Goal: Task Accomplishment & Management: Complete application form

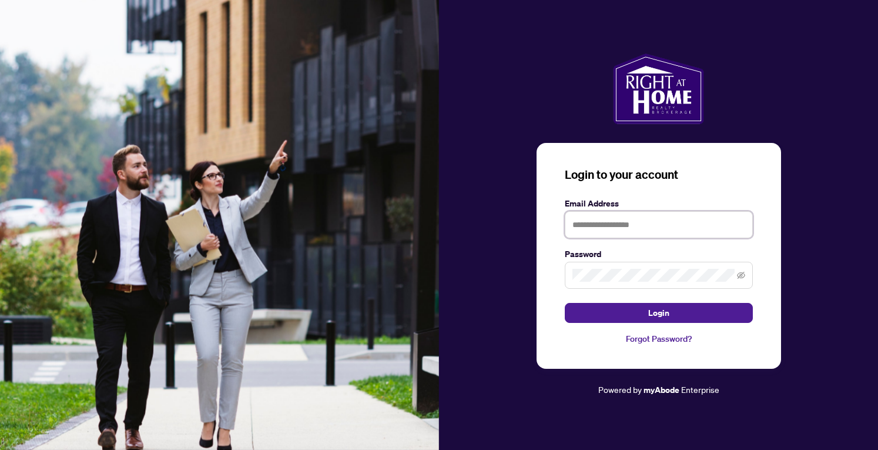
click at [623, 230] on input "text" at bounding box center [659, 224] width 188 height 27
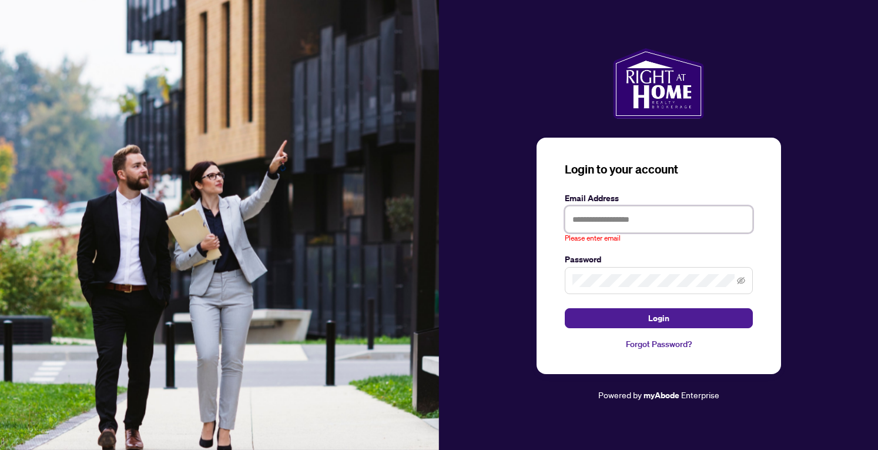
type input "**********"
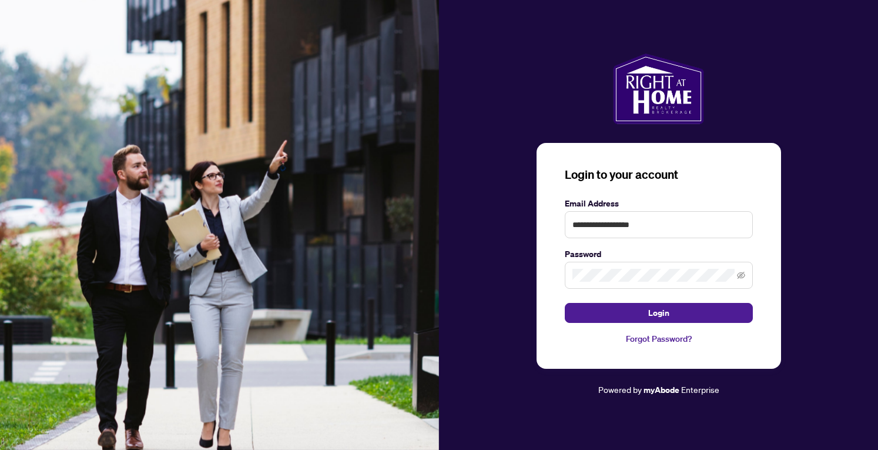
click at [618, 315] on button "Login" at bounding box center [659, 313] width 188 height 20
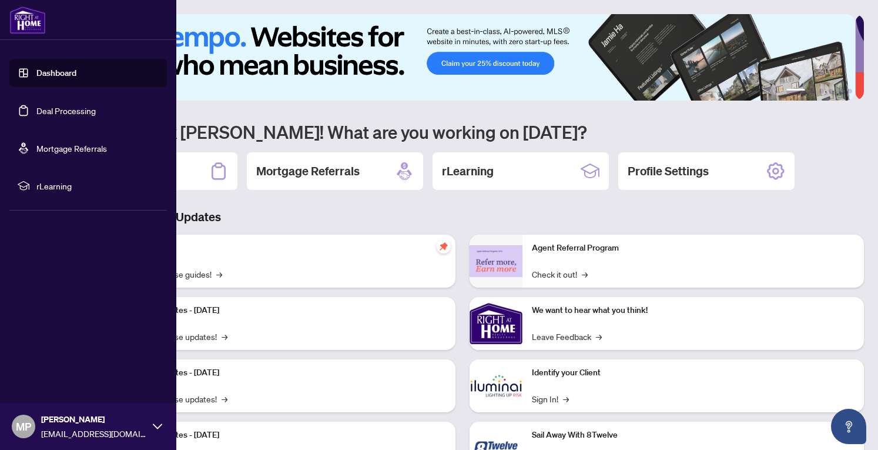
click at [62, 110] on link "Deal Processing" at bounding box center [65, 110] width 59 height 11
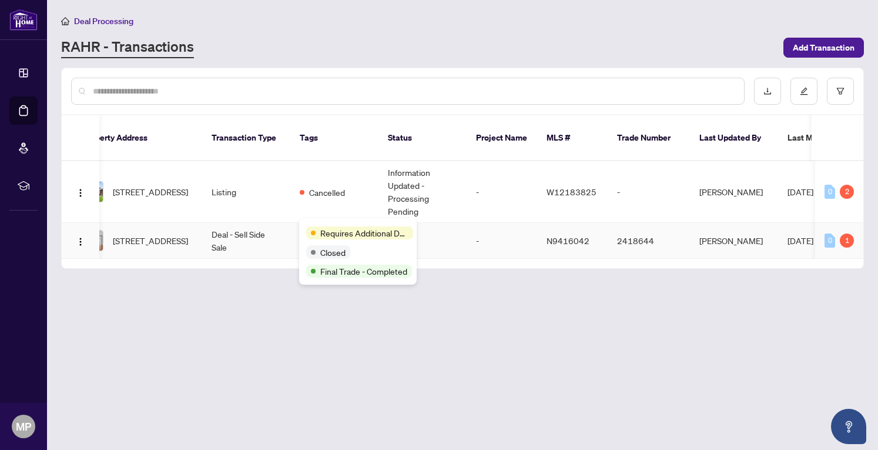
click at [330, 228] on span "Requires Additional Docs" at bounding box center [364, 232] width 88 height 13
click at [208, 324] on main "Deal Processing [PERSON_NAME] - Transactions Add Transaction Ticket Number Prop…" at bounding box center [462, 225] width 831 height 450
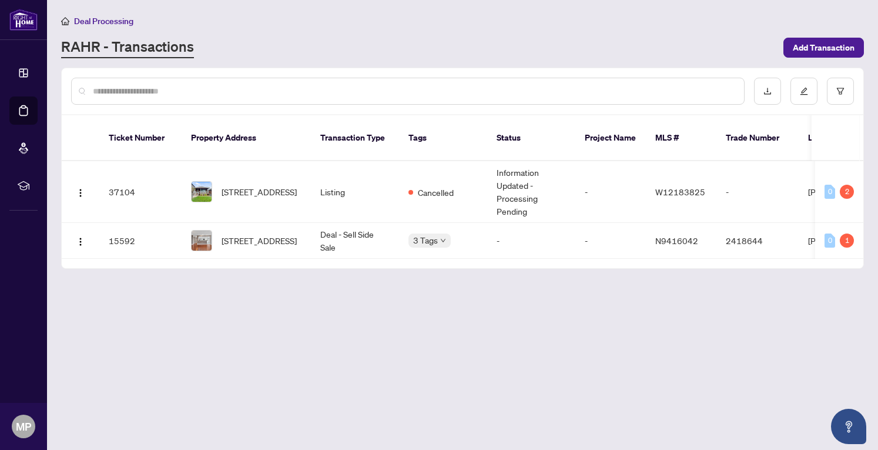
click at [799, 45] on span "Add Transaction" at bounding box center [824, 47] width 62 height 19
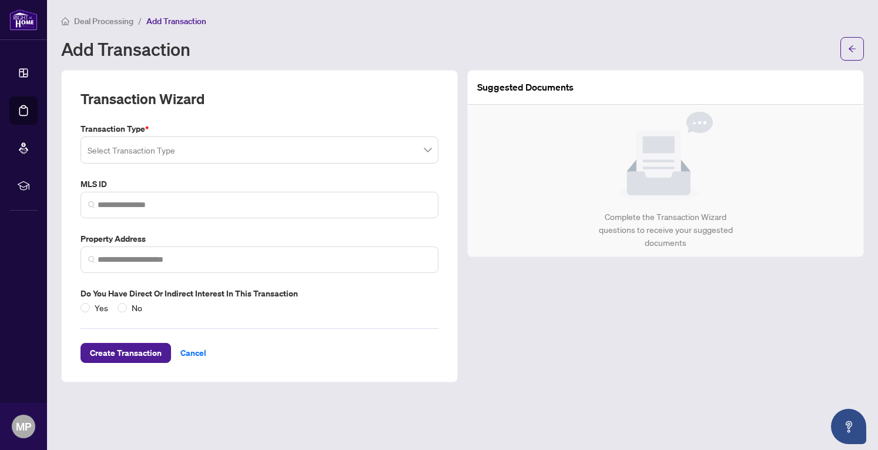
click at [421, 150] on span at bounding box center [260, 150] width 344 height 22
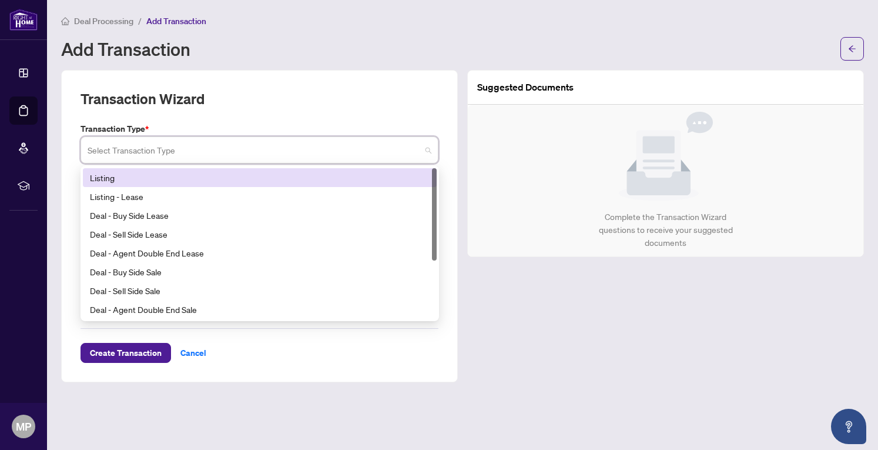
click at [150, 175] on div "Listing" at bounding box center [260, 177] width 340 height 13
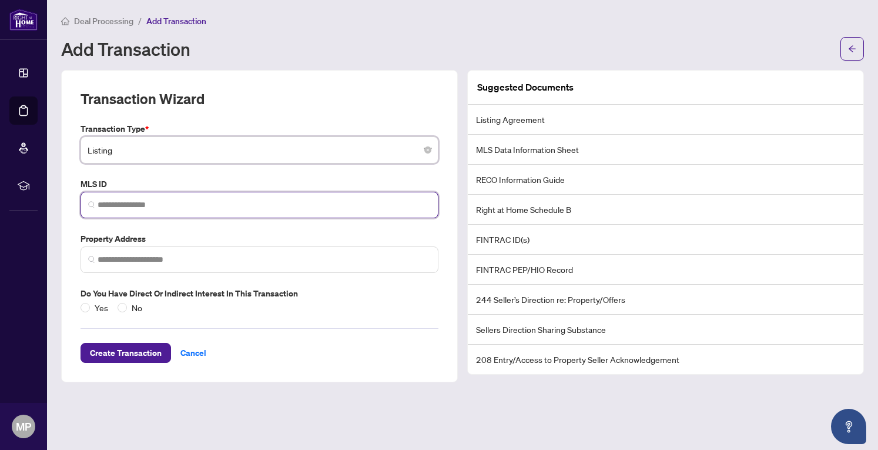
click at [194, 203] on input "search" at bounding box center [264, 205] width 333 height 12
paste input "*********"
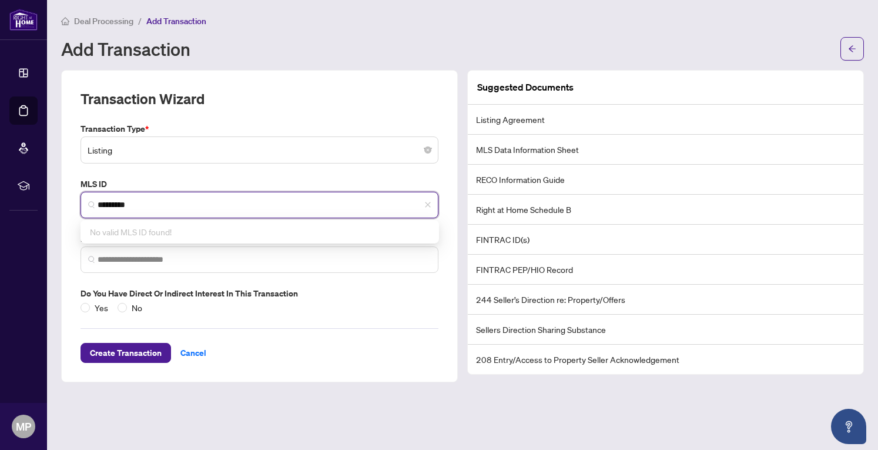
type input "*********"
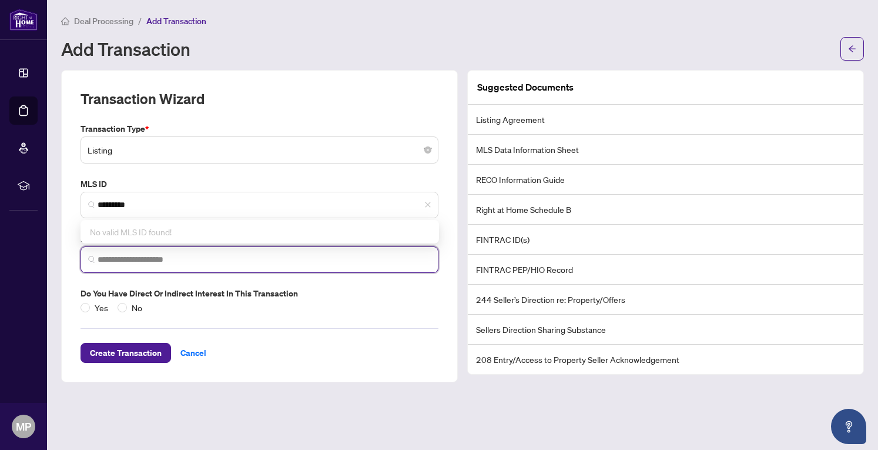
click at [182, 259] on input "search" at bounding box center [264, 259] width 333 height 12
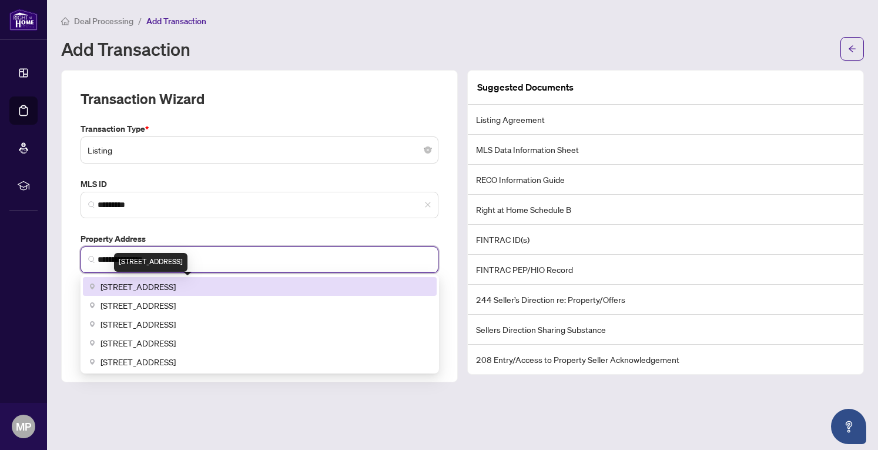
click at [176, 285] on span "[STREET_ADDRESS]" at bounding box center [138, 286] width 75 height 13
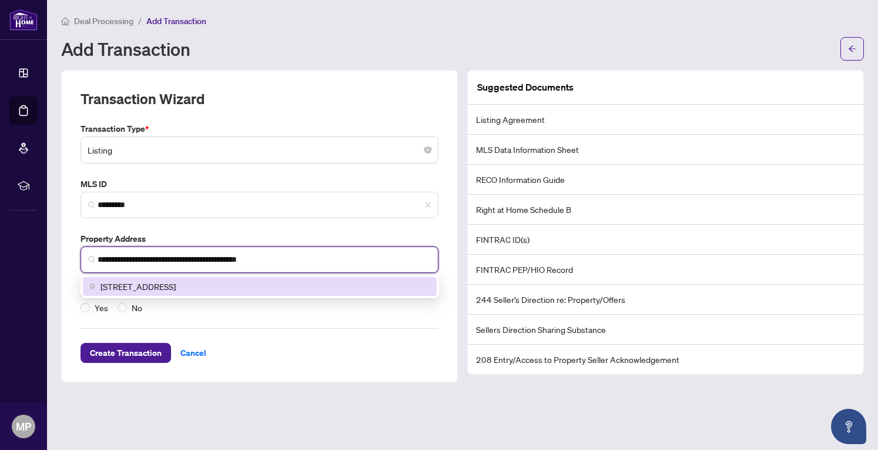
click at [99, 258] on input "**********" at bounding box center [264, 259] width 333 height 12
click at [176, 284] on span "[STREET_ADDRESS]" at bounding box center [138, 286] width 75 height 13
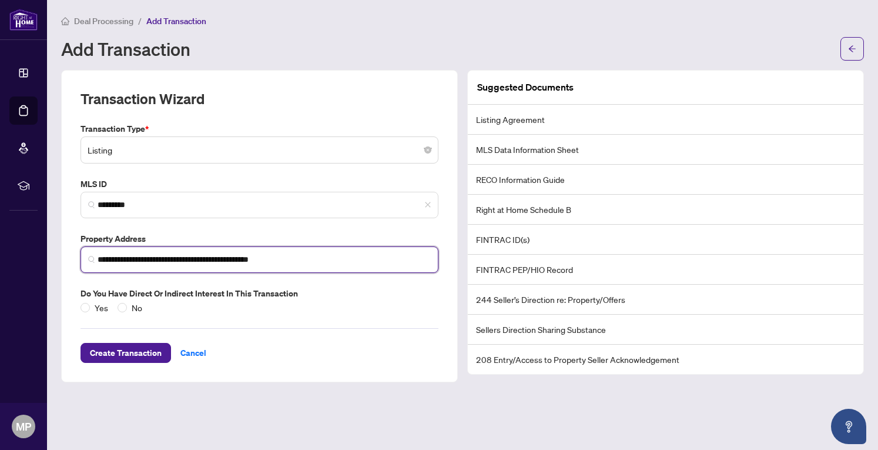
type input "**********"
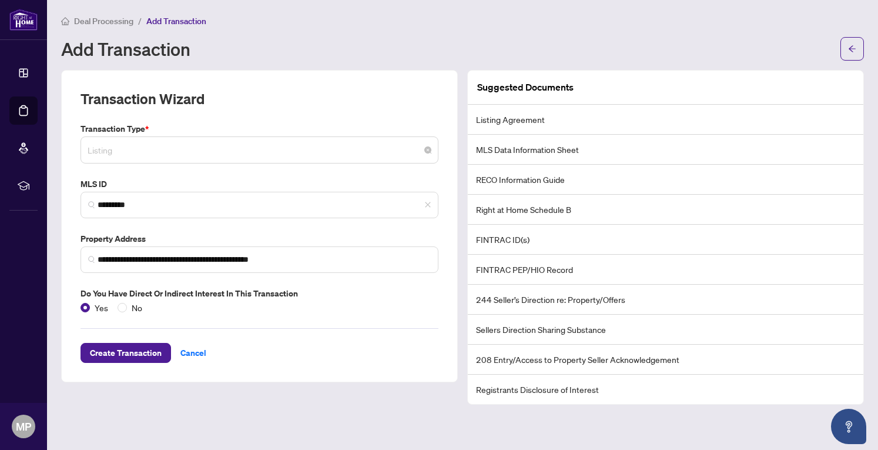
click at [295, 151] on span "Listing" at bounding box center [260, 150] width 344 height 22
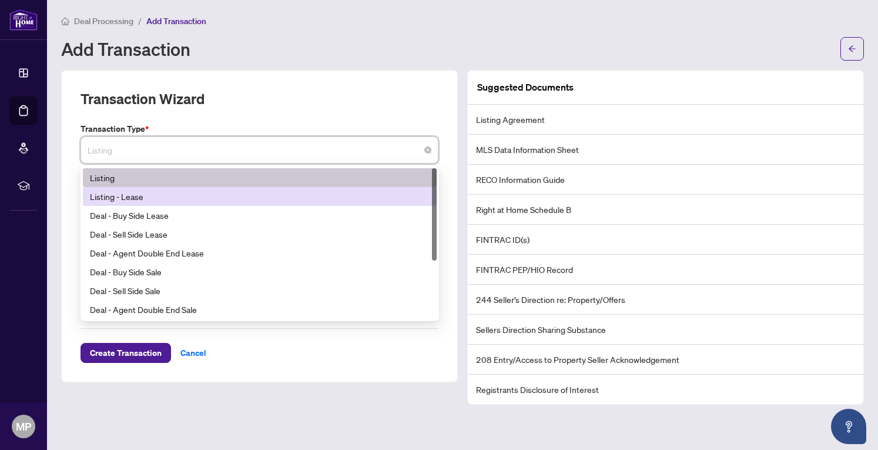
drag, startPoint x: 434, startPoint y: 198, endPoint x: 433, endPoint y: 163, distance: 34.7
click at [433, 163] on div "**********" at bounding box center [259, 218] width 367 height 192
click at [403, 106] on div "Transaction Wizard" at bounding box center [260, 105] width 358 height 33
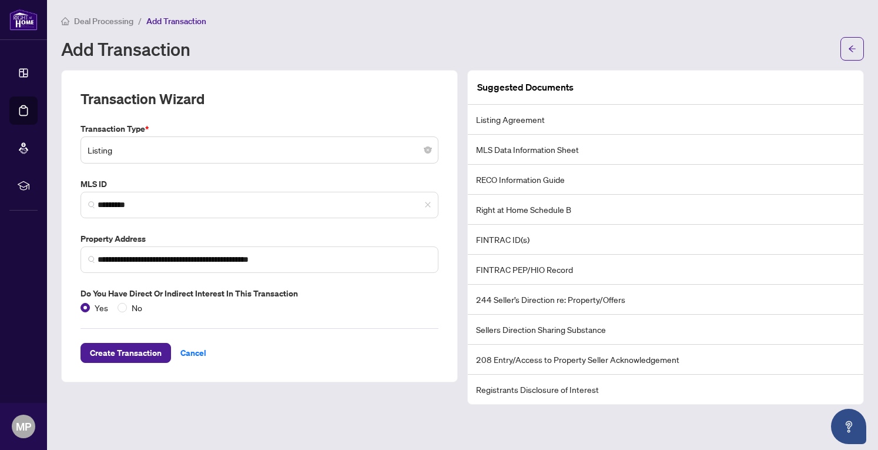
click at [133, 352] on span "Create Transaction" at bounding box center [126, 352] width 72 height 19
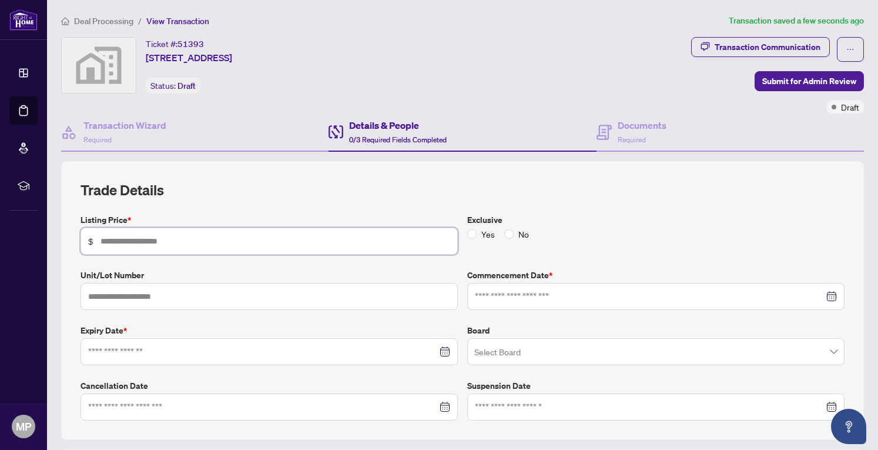
click at [239, 239] on input "text" at bounding box center [276, 241] width 350 height 13
type input "*******"
click at [229, 296] on input "text" at bounding box center [269, 296] width 377 height 27
type input "*"
type input "****"
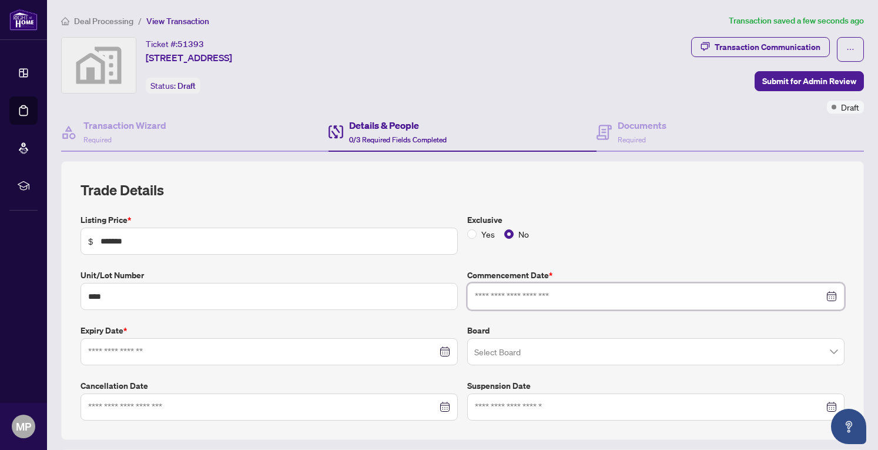
click at [517, 296] on input at bounding box center [649, 296] width 349 height 13
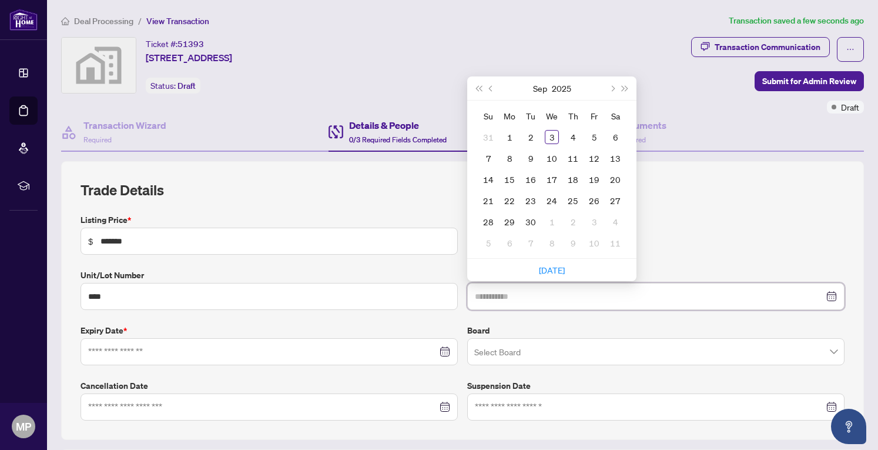
type input "**********"
click at [530, 136] on div "2" at bounding box center [531, 137] width 14 height 14
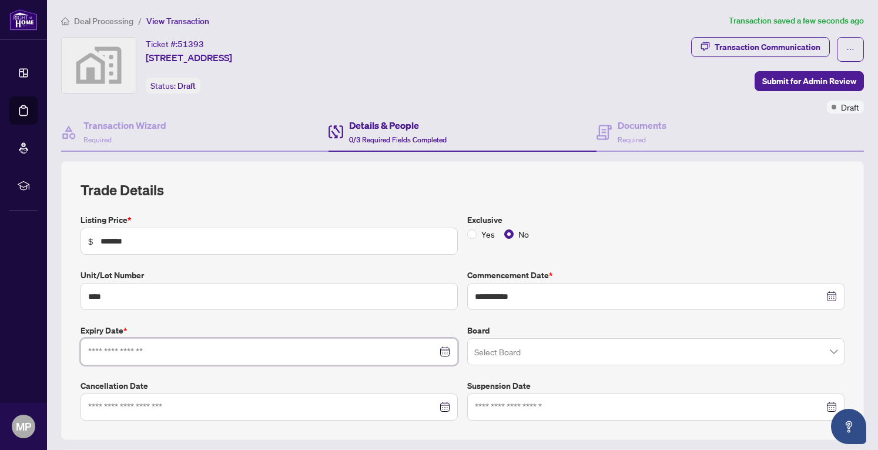
click at [236, 349] on input at bounding box center [262, 351] width 349 height 13
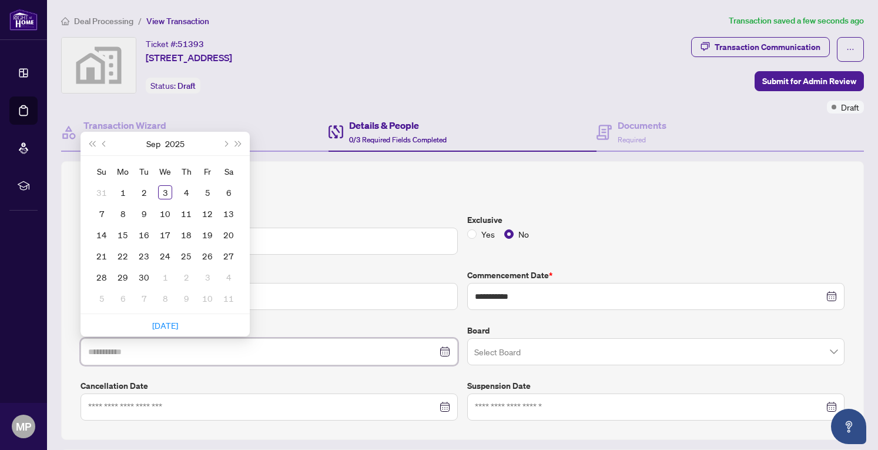
type input "**********"
click at [226, 140] on span "Next month (PageDown)" at bounding box center [225, 143] width 6 height 6
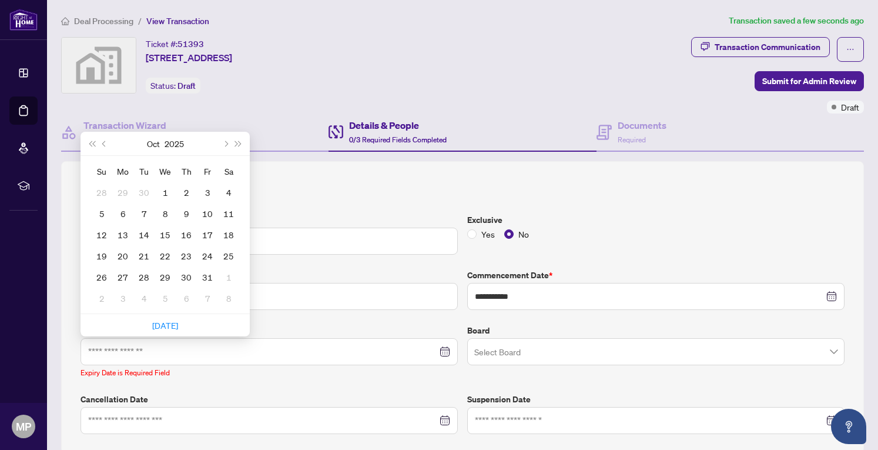
click at [226, 140] on span "Next month (PageDown)" at bounding box center [225, 143] width 6 height 6
type input "**********"
click at [122, 190] on div "1" at bounding box center [123, 192] width 14 height 14
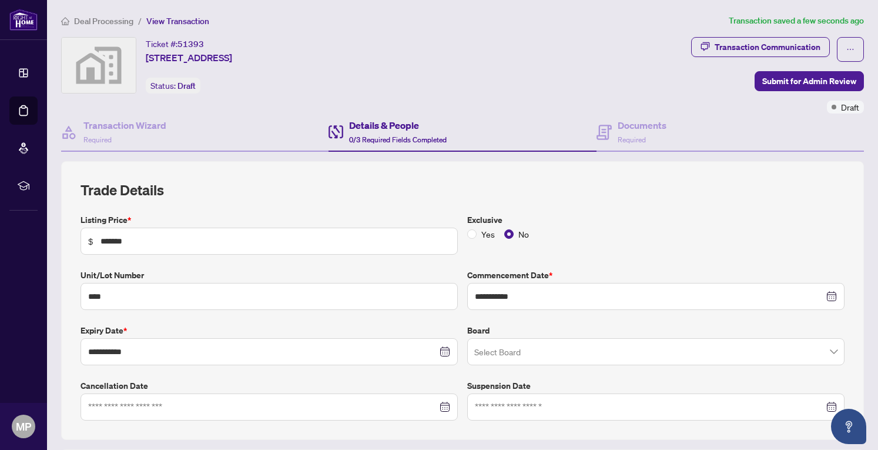
click at [500, 351] on input "search" at bounding box center [650, 353] width 353 height 26
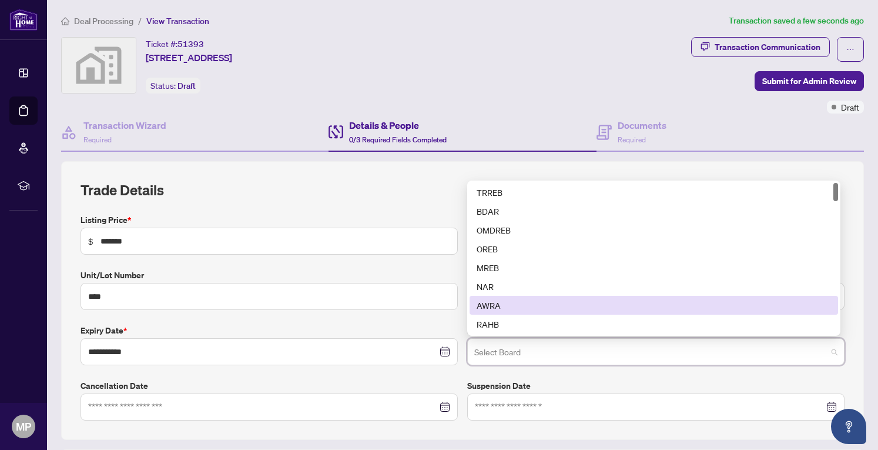
click at [367, 312] on div "**********" at bounding box center [463, 316] width 774 height 207
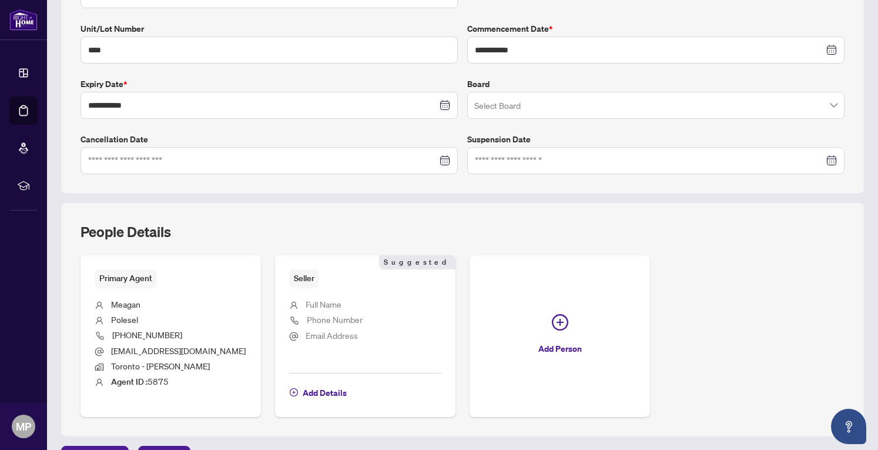
scroll to position [272, 0]
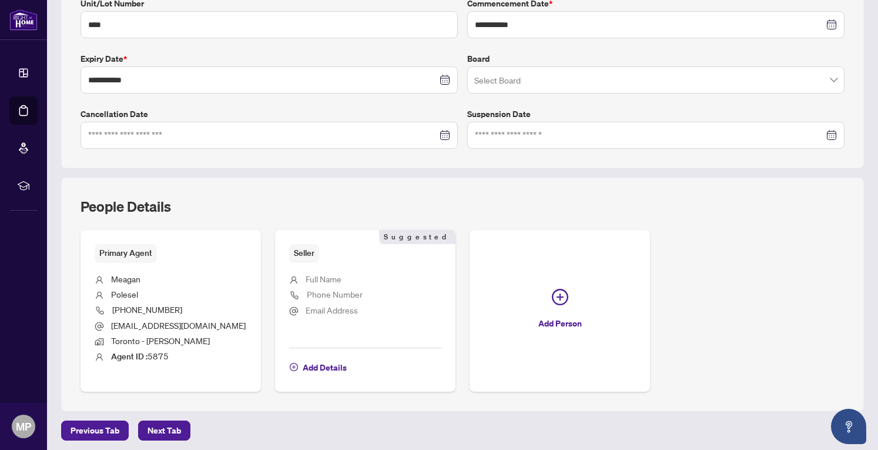
click at [317, 363] on span "Add Details" at bounding box center [325, 367] width 44 height 19
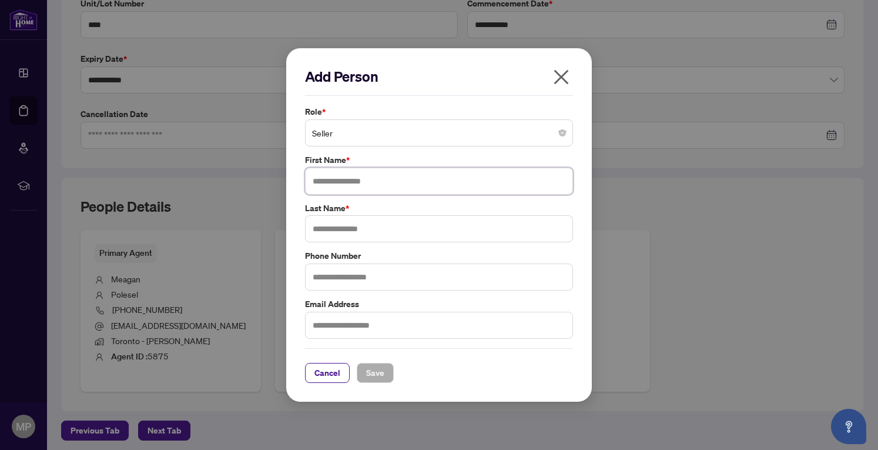
click at [354, 183] on input "text" at bounding box center [439, 181] width 268 height 27
type input "********"
type input "*****"
type input "**********"
click at [357, 319] on input "text" at bounding box center [439, 325] width 268 height 27
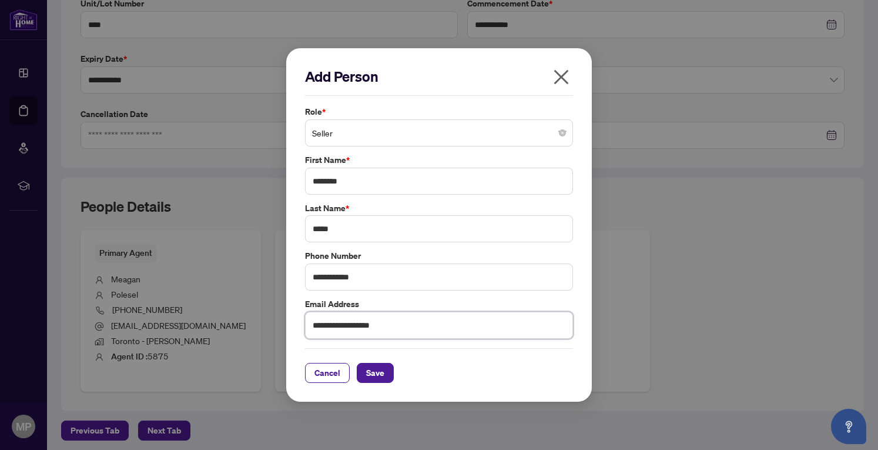
type input "**********"
click at [380, 377] on span "Save" at bounding box center [375, 372] width 18 height 19
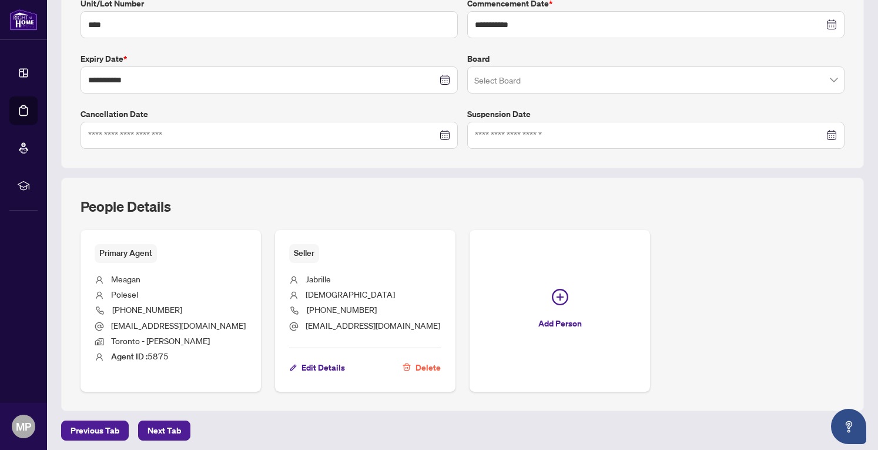
click at [159, 424] on span "Next Tab" at bounding box center [165, 430] width 34 height 19
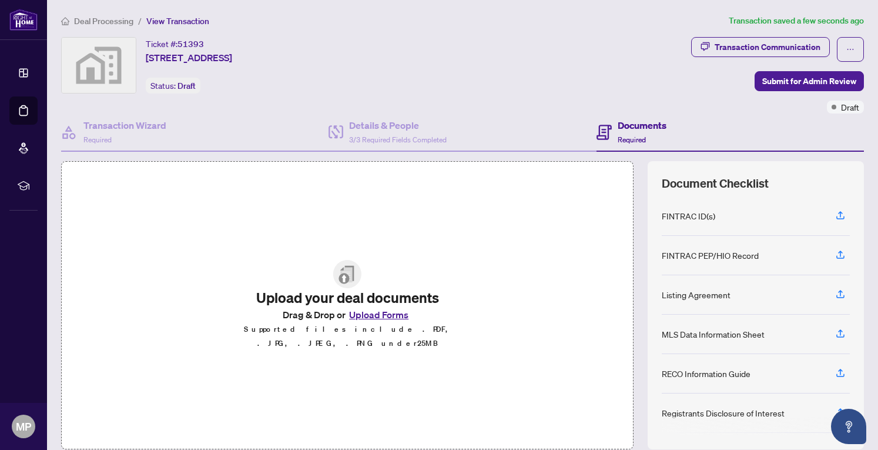
click at [373, 322] on button "Upload Forms" at bounding box center [379, 314] width 66 height 15
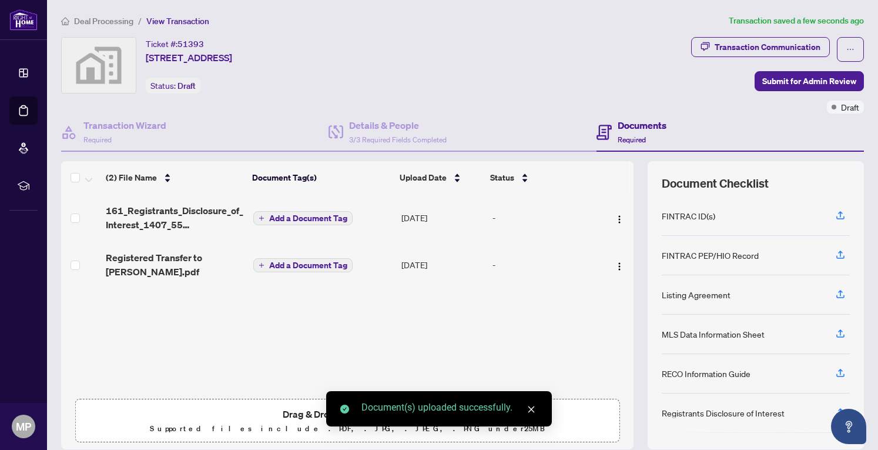
click at [299, 217] on span "Add a Document Tag" at bounding box center [308, 218] width 78 height 8
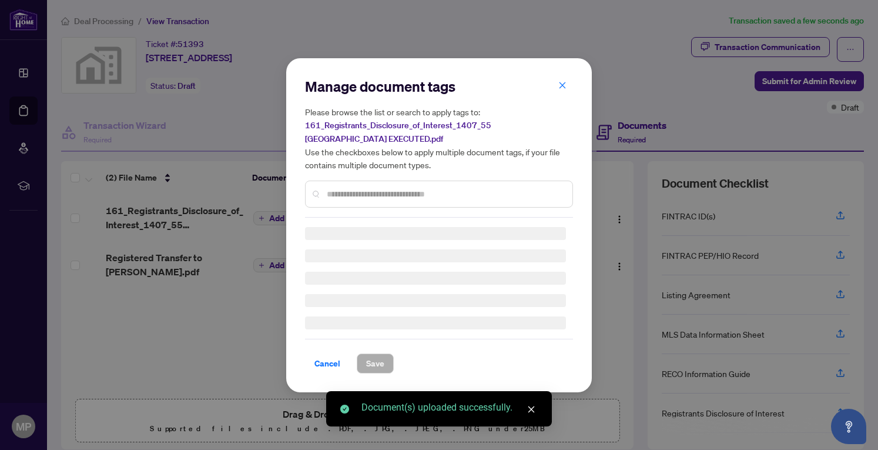
click at [366, 194] on div "Manage document tags Please browse the list or search to apply tags to: 161_Reg…" at bounding box center [439, 147] width 268 height 140
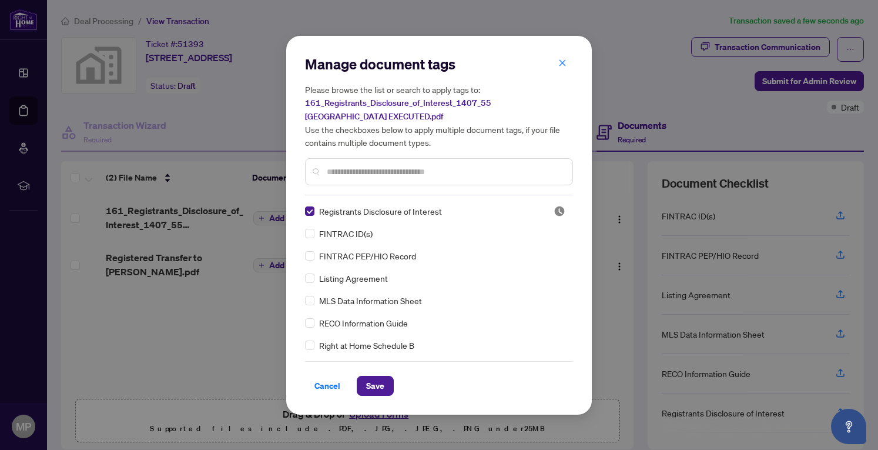
click at [370, 382] on span "Save" at bounding box center [375, 385] width 18 height 19
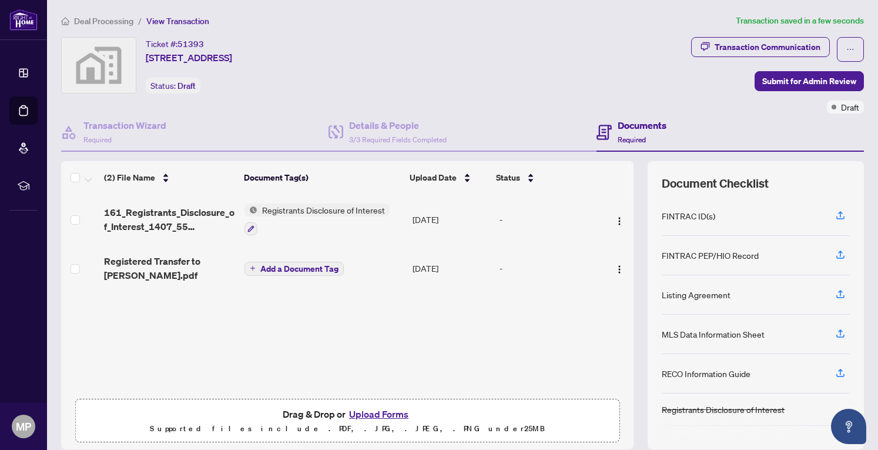
click at [261, 265] on span "Add a Document Tag" at bounding box center [299, 269] width 78 height 8
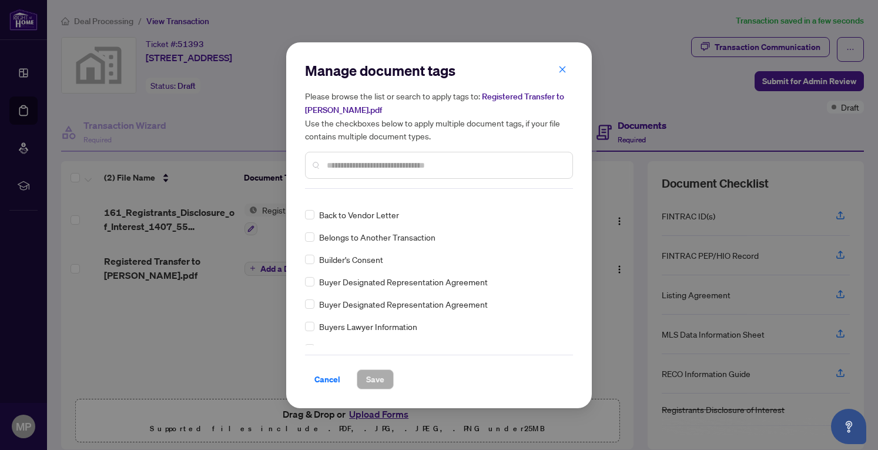
scroll to position [393, 0]
click at [390, 173] on div at bounding box center [439, 165] width 268 height 27
click at [382, 165] on input "text" at bounding box center [445, 165] width 236 height 13
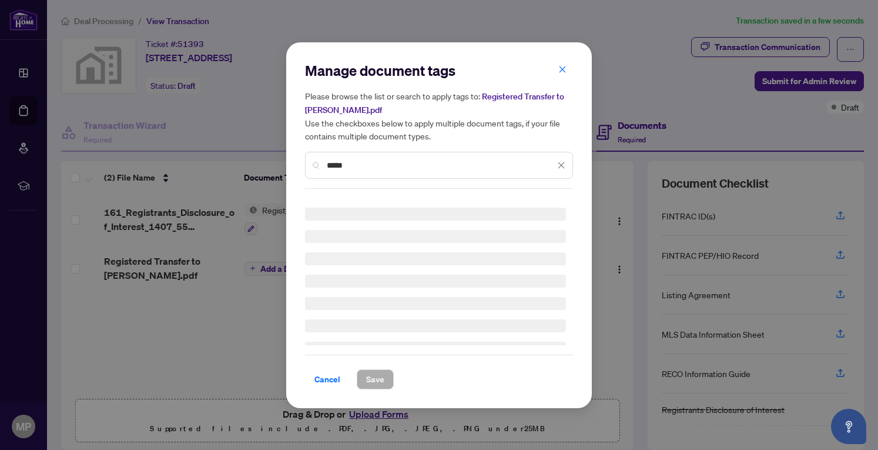
scroll to position [0, 0]
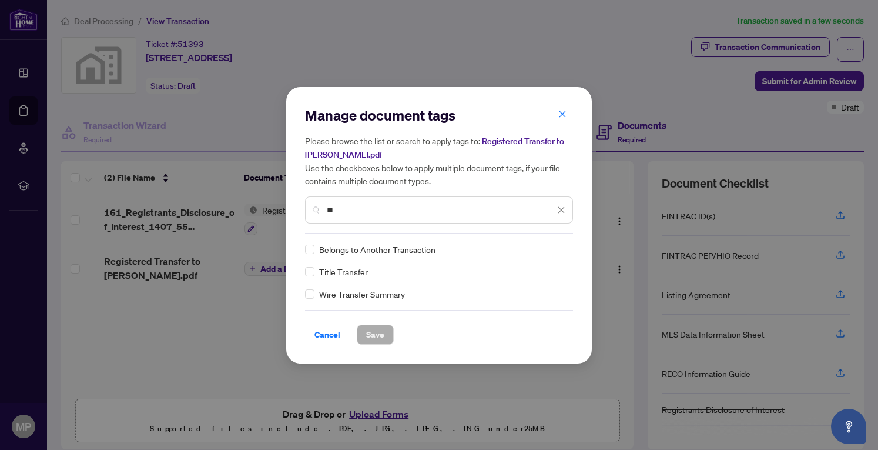
type input "*"
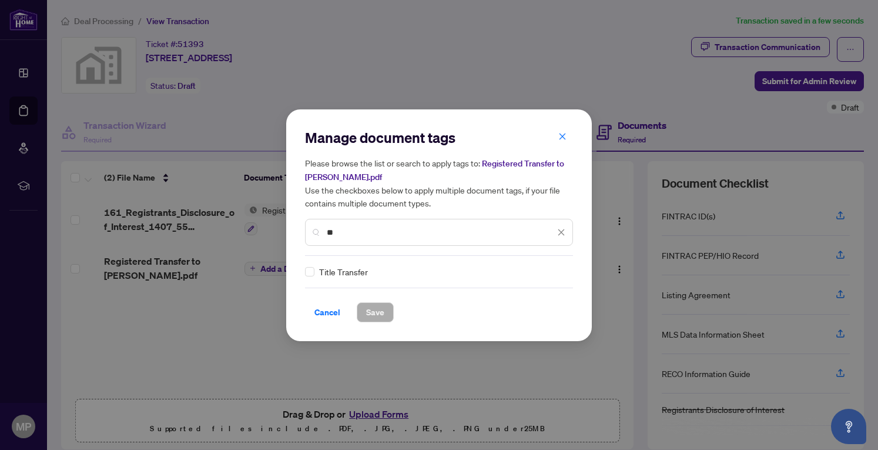
type input "*"
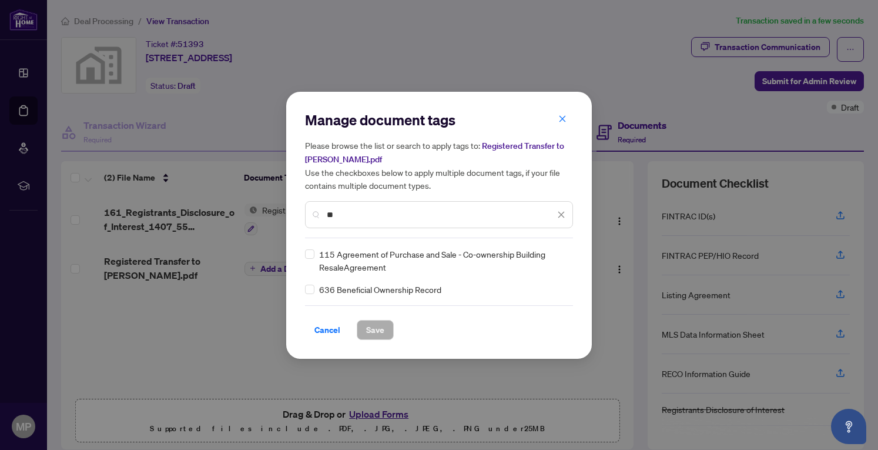
type input "*"
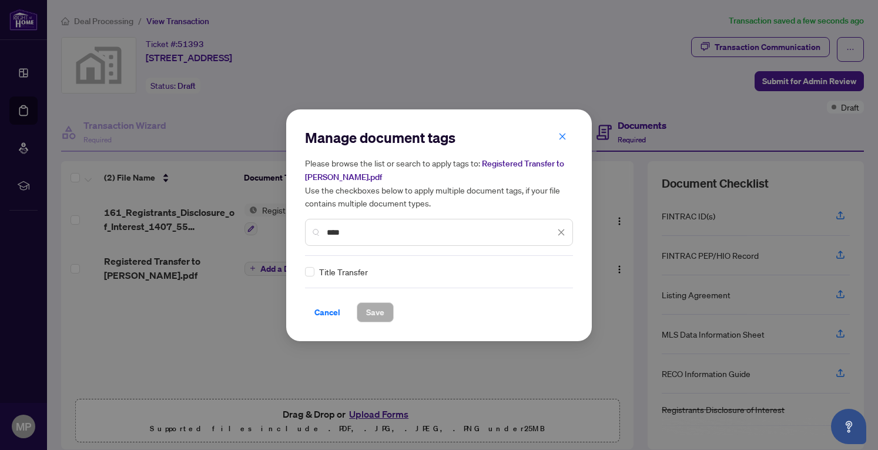
type input "****"
click at [371, 307] on span "Save" at bounding box center [375, 312] width 18 height 19
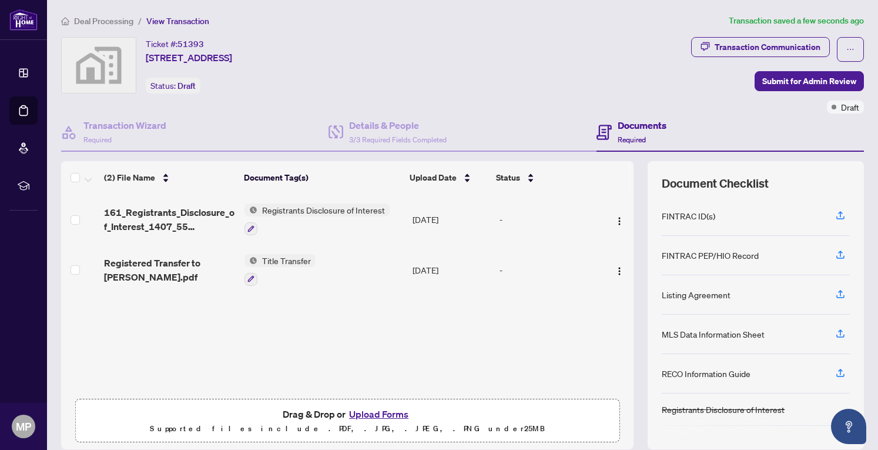
click at [386, 408] on button "Upload Forms" at bounding box center [379, 413] width 66 height 15
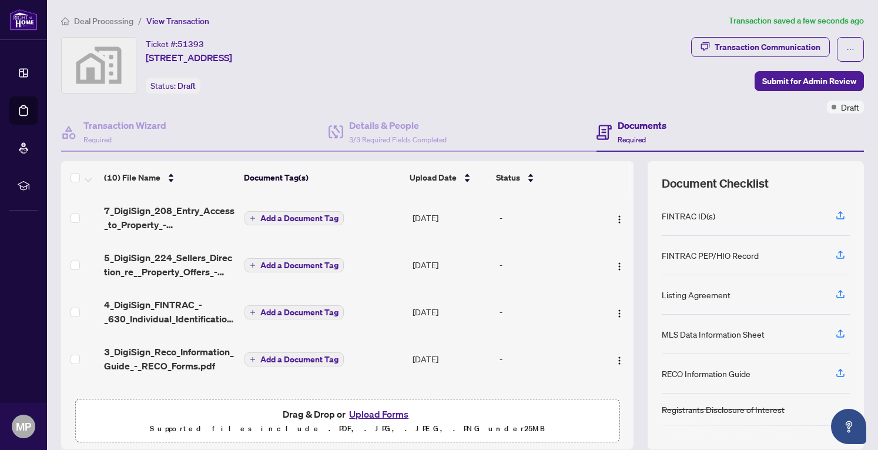
click at [295, 216] on span "Add a Document Tag" at bounding box center [299, 218] width 78 height 8
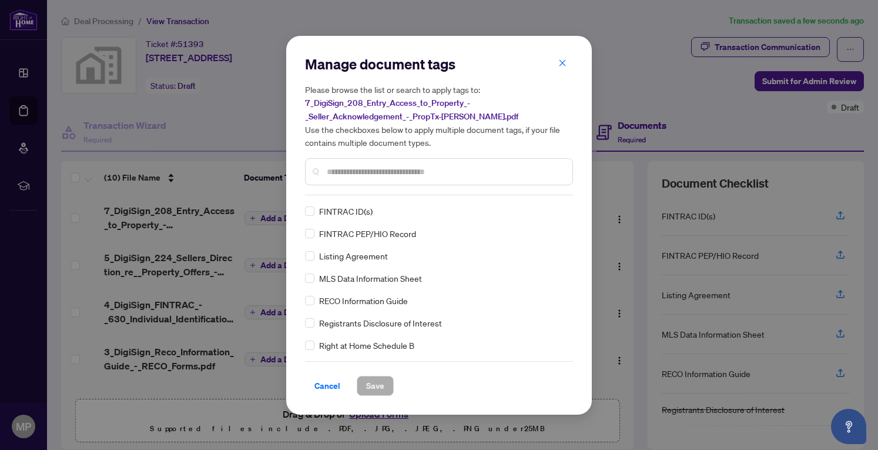
click at [371, 194] on div "Manage document tags Please browse the list or search to apply tags to: 7_DigiS…" at bounding box center [439, 125] width 268 height 140
click at [367, 173] on input "text" at bounding box center [445, 171] width 236 height 13
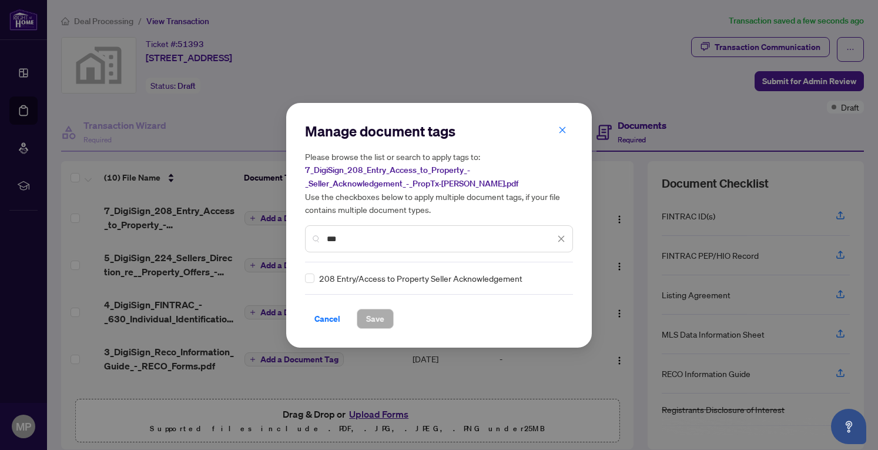
type input "***"
click at [366, 315] on span "Save" at bounding box center [375, 318] width 18 height 19
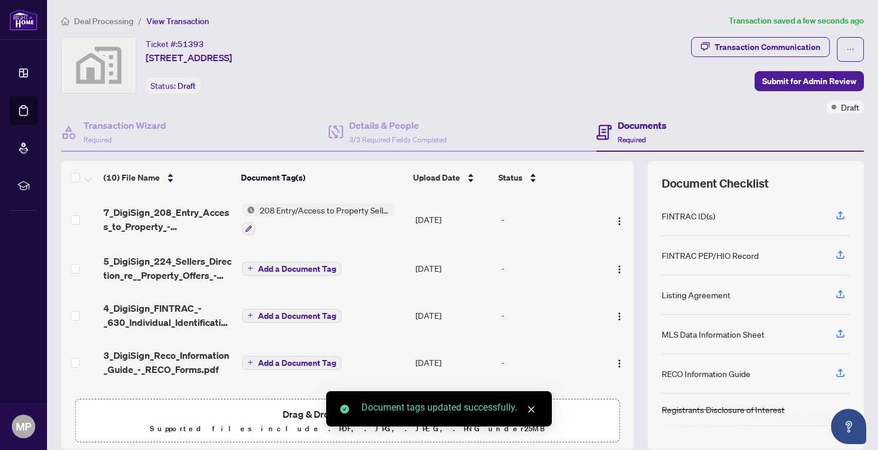
click at [297, 267] on span "Add a Document Tag" at bounding box center [297, 269] width 78 height 8
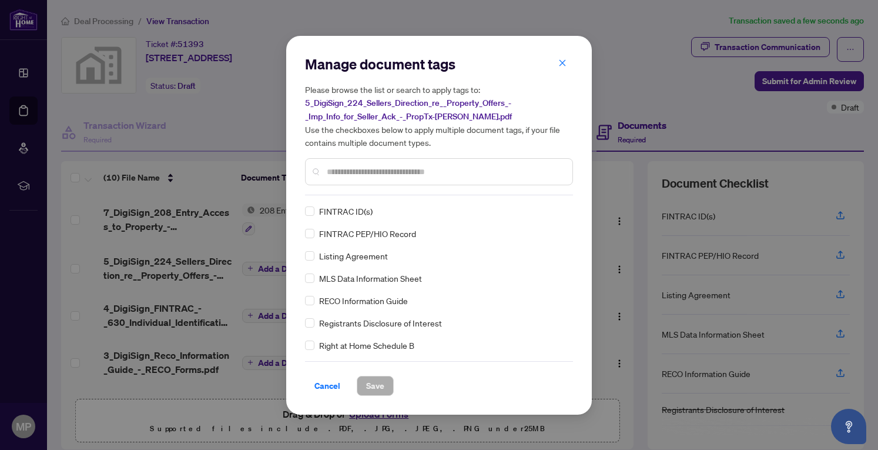
click at [372, 186] on div "Manage document tags Please browse the list or search to apply tags to: 5_DigiS…" at bounding box center [439, 125] width 268 height 140
click at [365, 173] on input "text" at bounding box center [445, 171] width 236 height 13
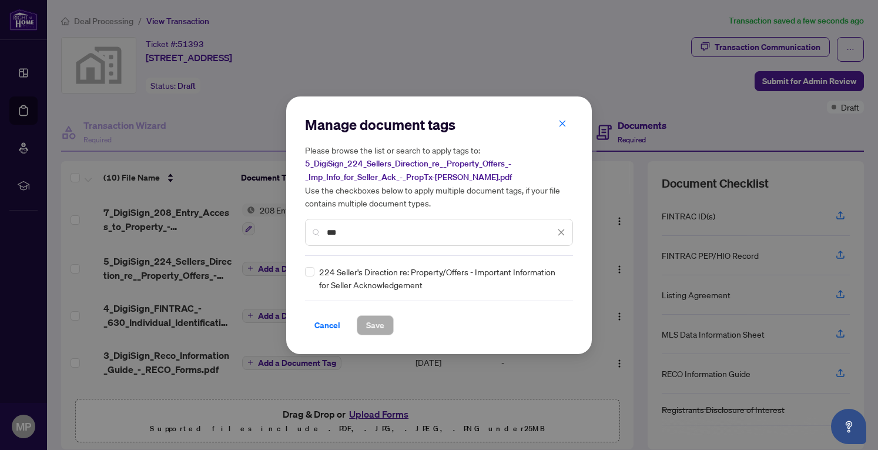
type input "***"
click at [367, 327] on span "Save" at bounding box center [375, 325] width 18 height 19
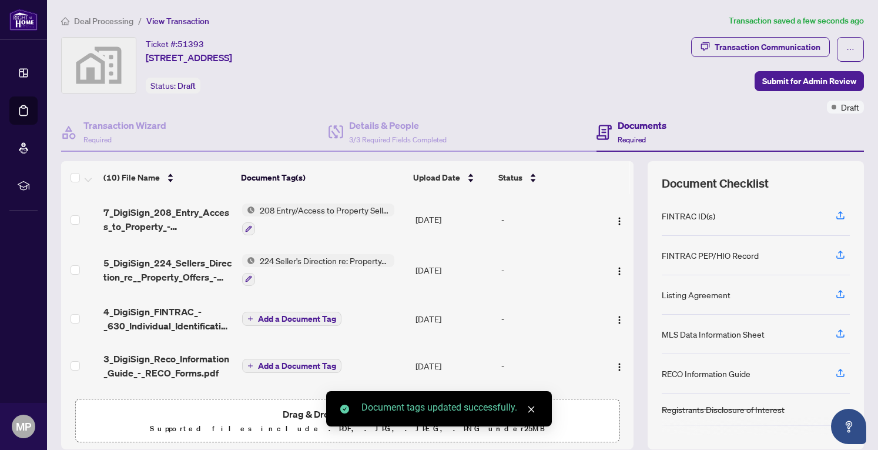
click at [282, 316] on span "Add a Document Tag" at bounding box center [297, 319] width 78 height 8
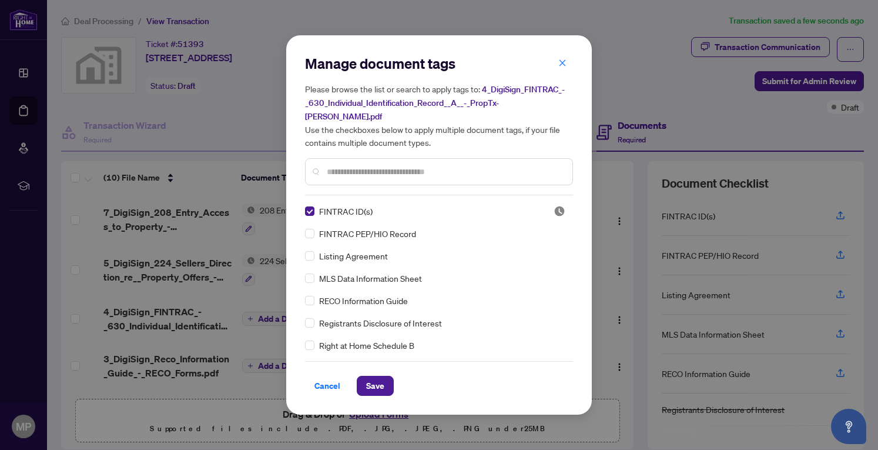
click at [372, 380] on span "Save" at bounding box center [375, 385] width 18 height 19
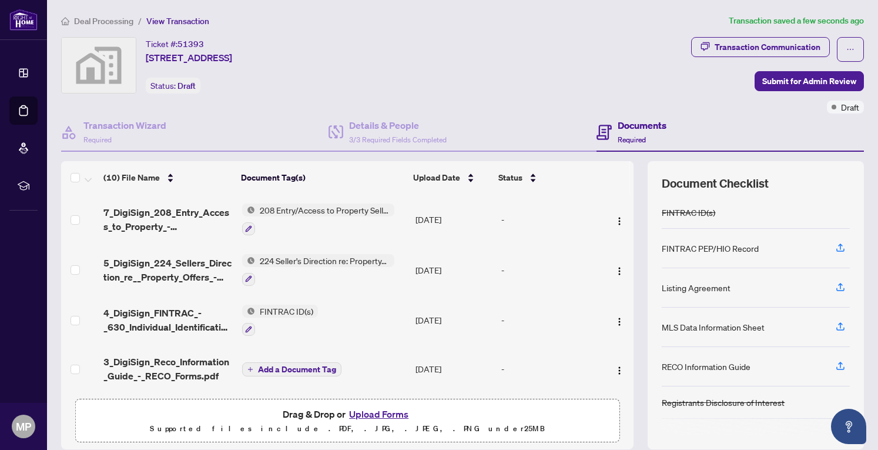
click at [266, 366] on span "Add a Document Tag" at bounding box center [297, 369] width 78 height 8
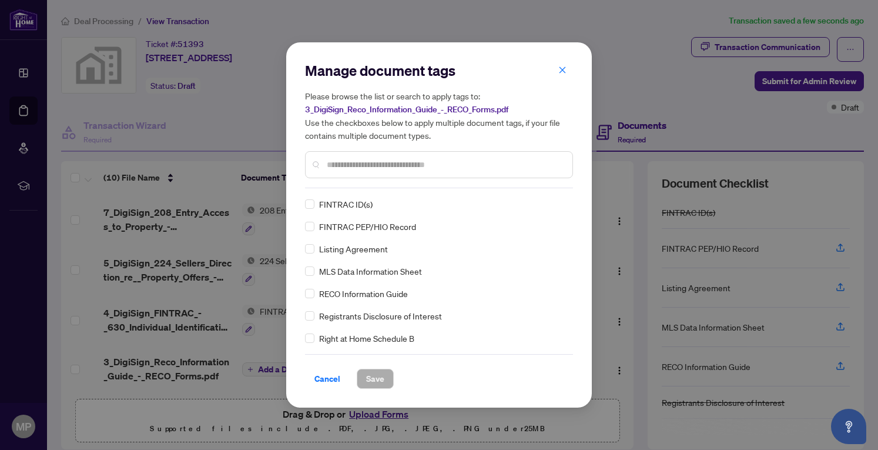
click at [387, 165] on input "text" at bounding box center [445, 164] width 236 height 13
click at [366, 377] on span "Save" at bounding box center [375, 378] width 18 height 19
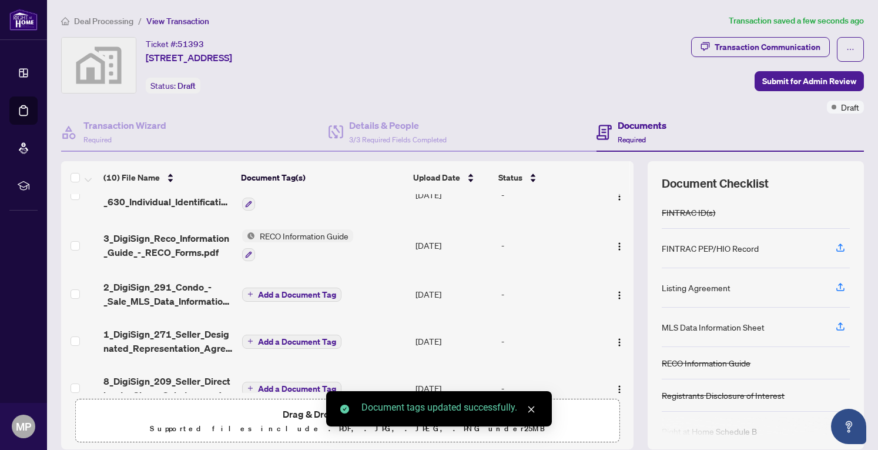
scroll to position [128, 0]
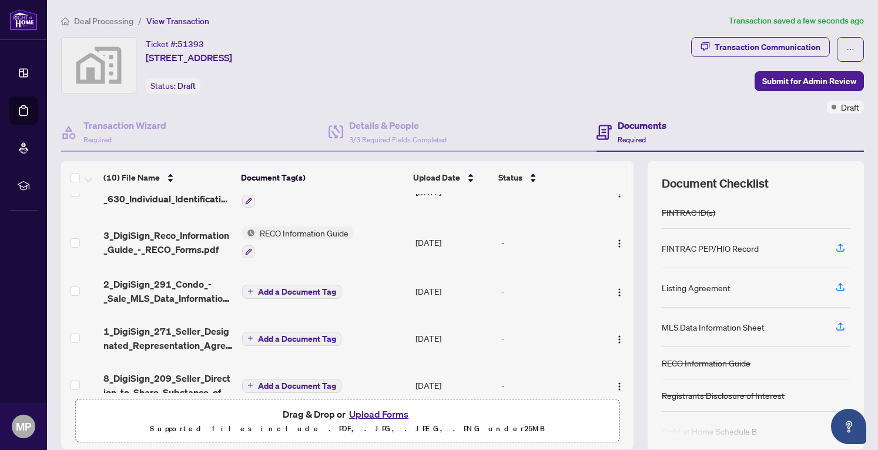
click at [296, 287] on span "Add a Document Tag" at bounding box center [297, 291] width 78 height 8
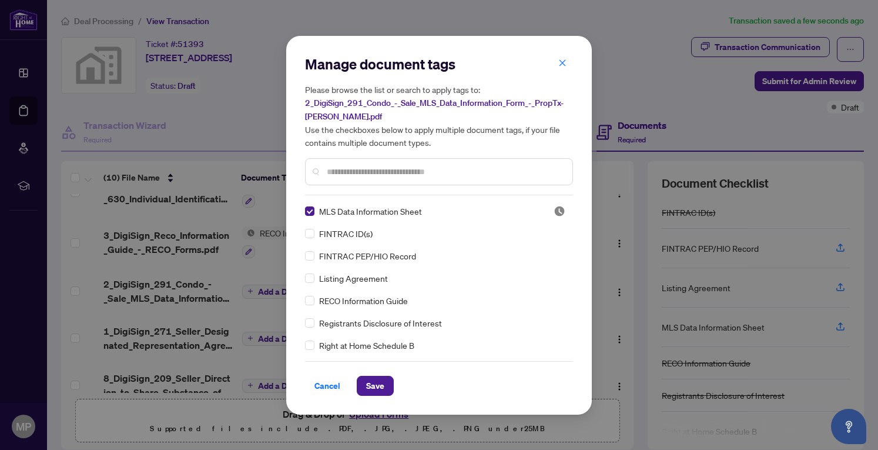
click at [366, 386] on span "Save" at bounding box center [375, 385] width 18 height 19
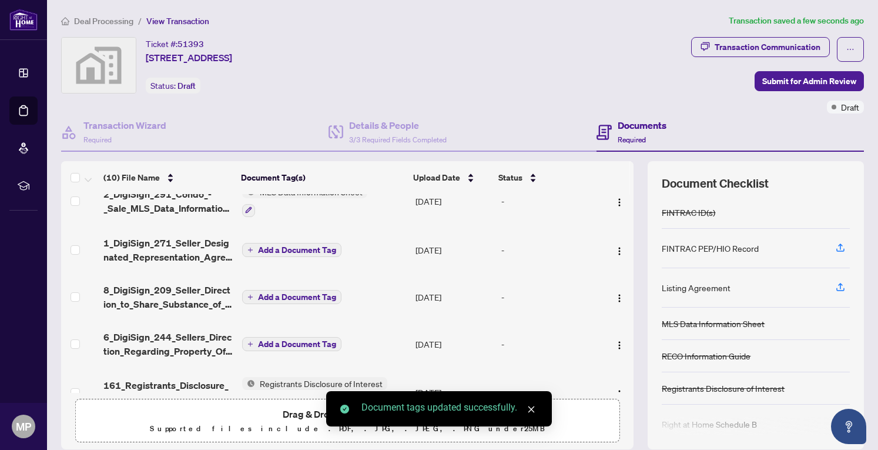
scroll to position [230, 0]
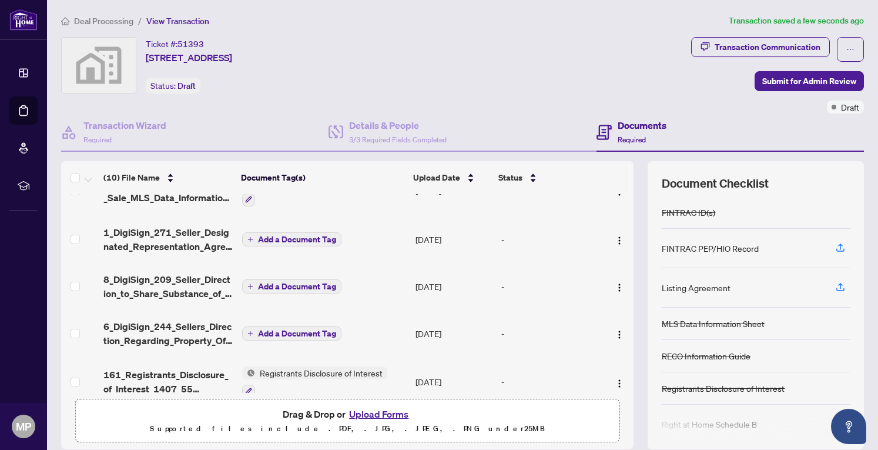
click at [305, 237] on span "Add a Document Tag" at bounding box center [297, 239] width 78 height 8
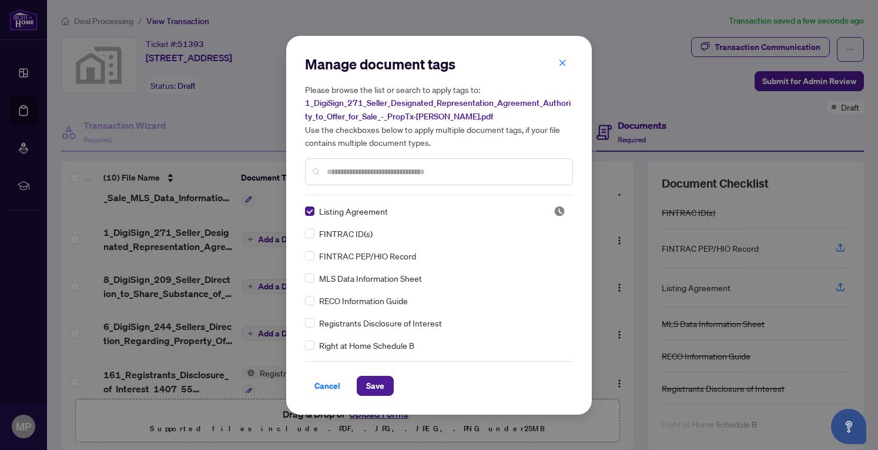
click at [372, 386] on span "Save" at bounding box center [375, 385] width 18 height 19
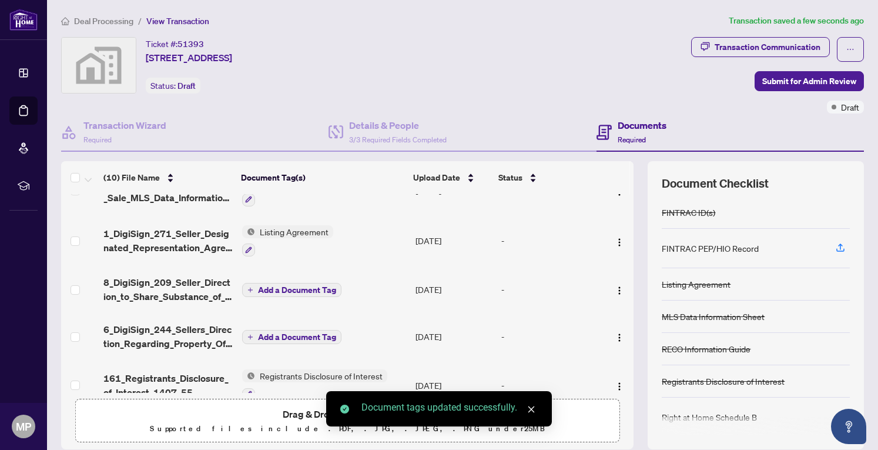
click at [289, 286] on span "Add a Document Tag" at bounding box center [297, 290] width 78 height 8
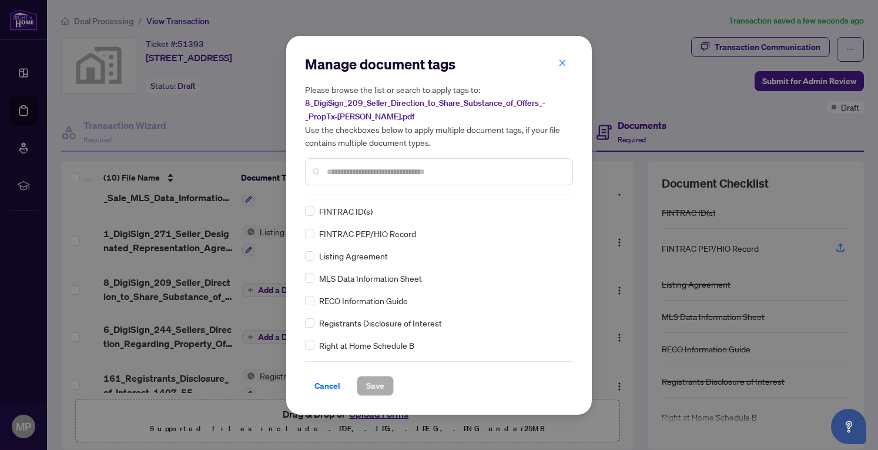
click at [362, 163] on div at bounding box center [439, 171] width 268 height 27
click at [362, 173] on input "text" at bounding box center [445, 171] width 236 height 13
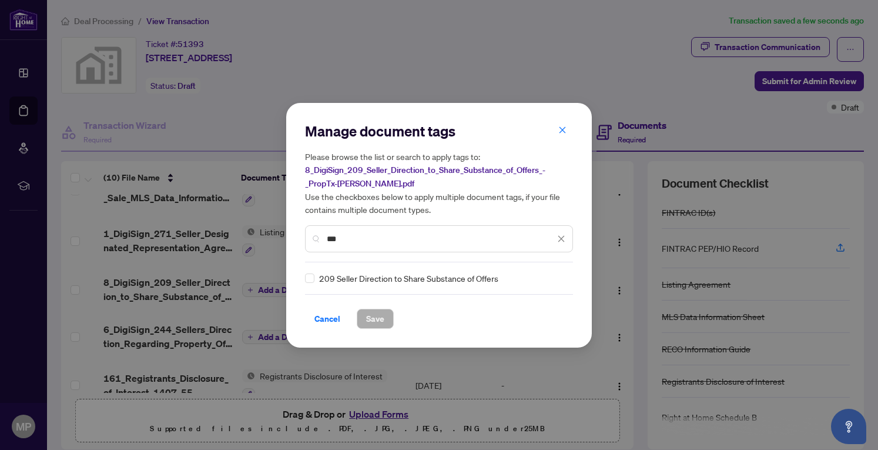
type input "***"
click at [375, 318] on span "Save" at bounding box center [375, 318] width 18 height 19
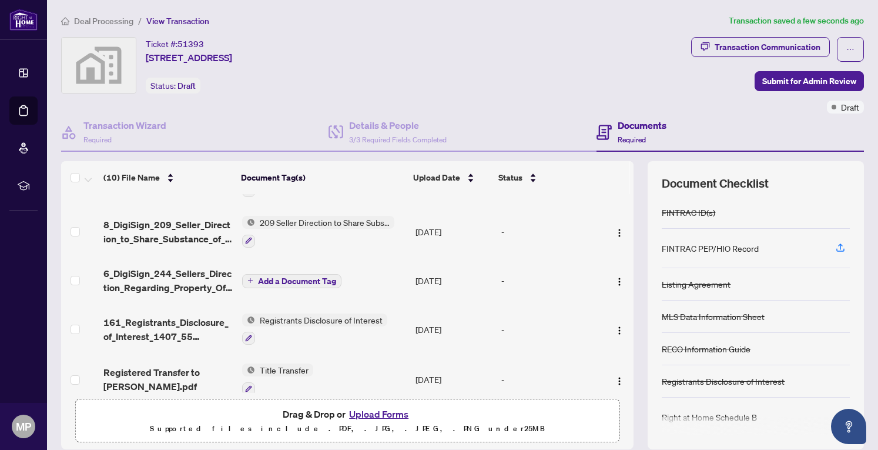
scroll to position [292, 0]
click at [277, 276] on span "Add a Document Tag" at bounding box center [297, 279] width 78 height 8
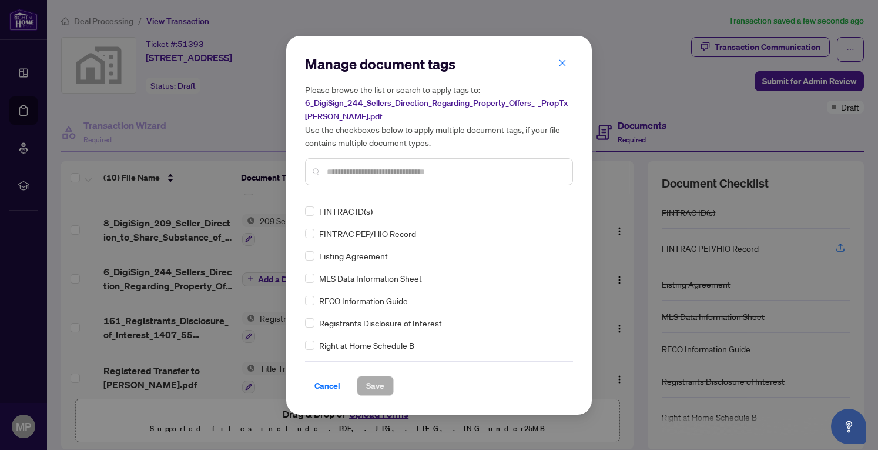
click at [373, 170] on input "text" at bounding box center [445, 171] width 236 height 13
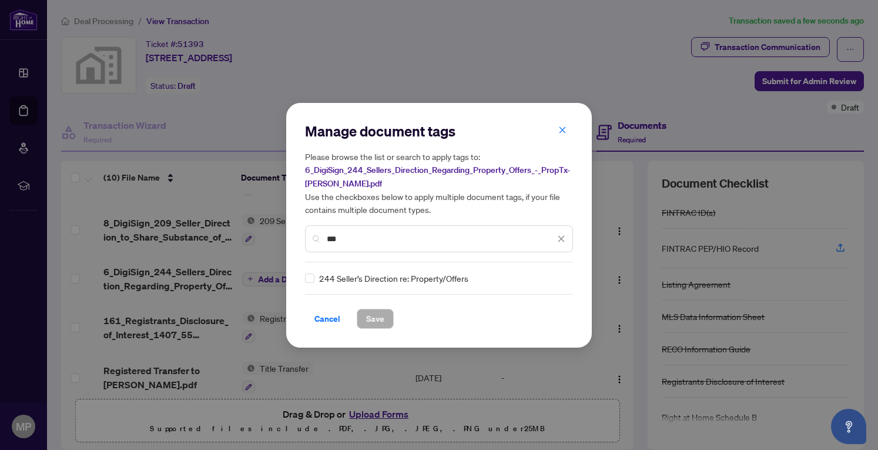
type input "***"
click at [372, 313] on span "Save" at bounding box center [375, 318] width 18 height 19
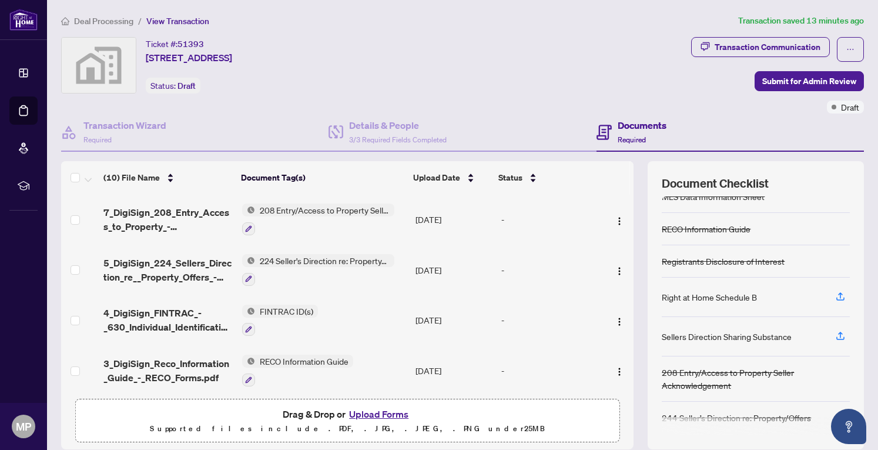
scroll to position [41, 0]
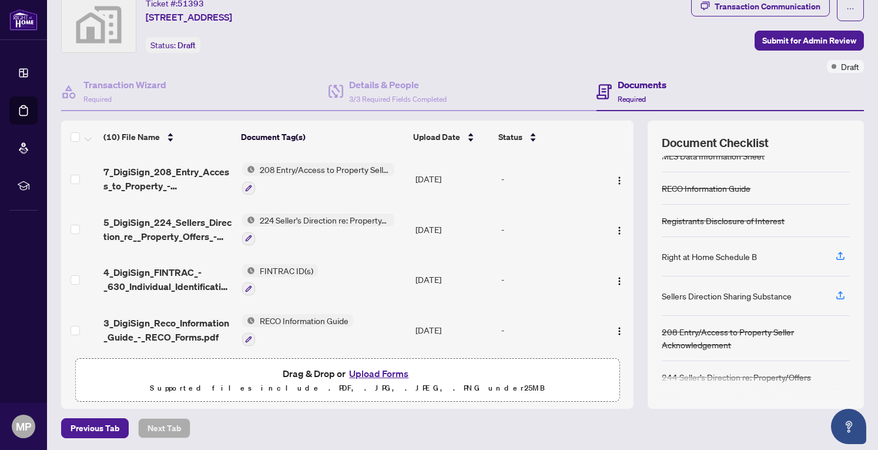
click at [366, 418] on div "Previous Tab Next Tab" at bounding box center [462, 428] width 803 height 20
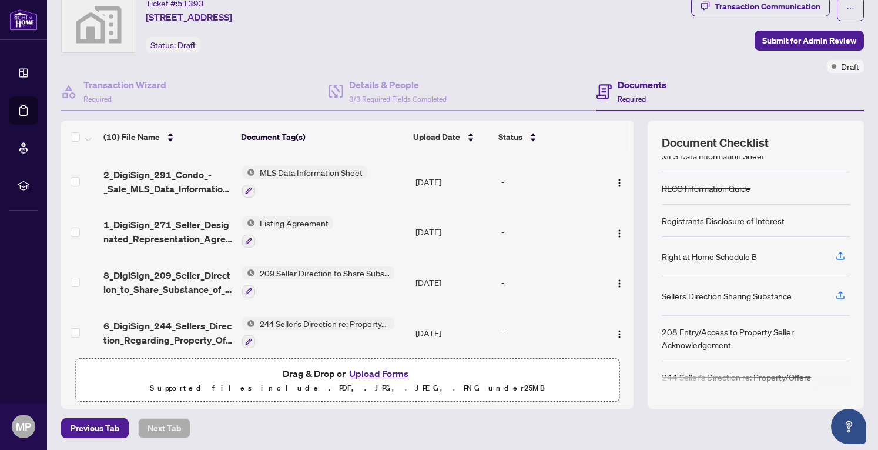
scroll to position [217, 0]
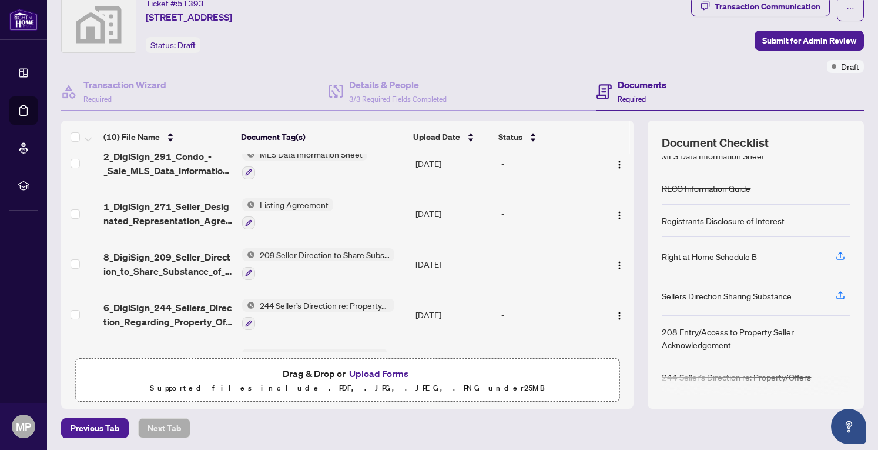
click at [332, 249] on span "209 Seller Direction to Share Substance of Offers" at bounding box center [324, 254] width 139 height 13
click at [249, 267] on button "button" at bounding box center [248, 273] width 13 height 13
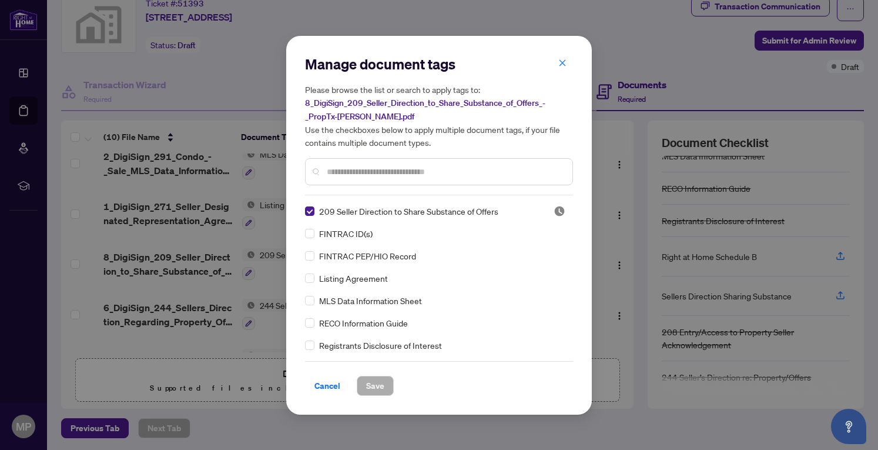
click at [558, 65] on icon "close" at bounding box center [562, 63] width 8 height 8
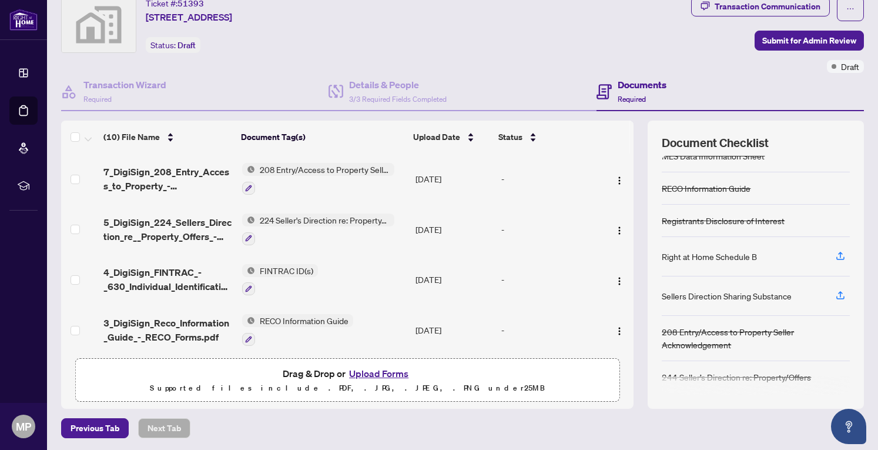
scroll to position [0, 0]
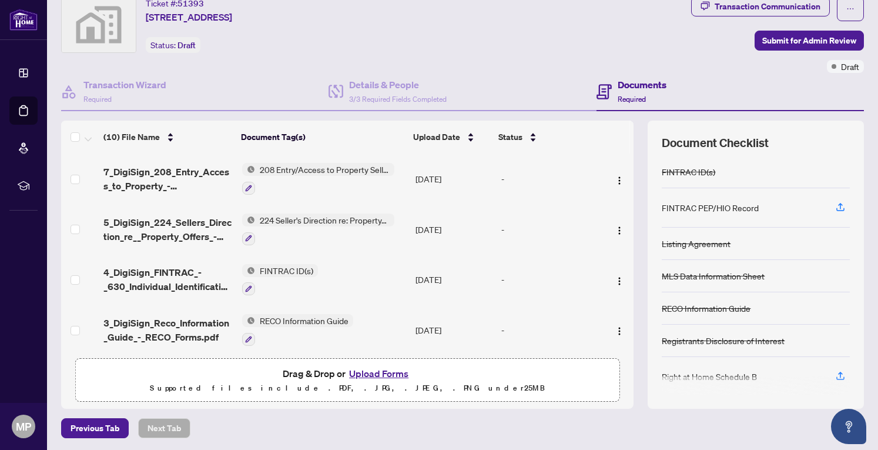
click at [776, 39] on span "Submit for Admin Review" at bounding box center [809, 40] width 94 height 19
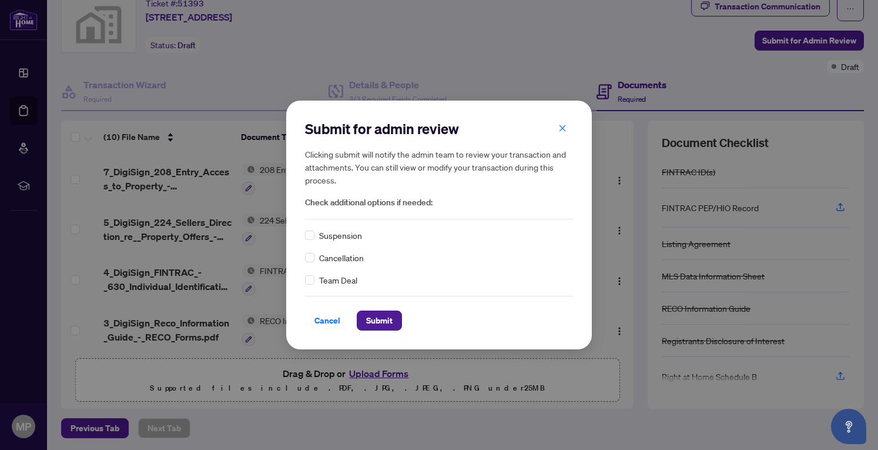
click at [330, 320] on span "Cancel" at bounding box center [328, 320] width 26 height 19
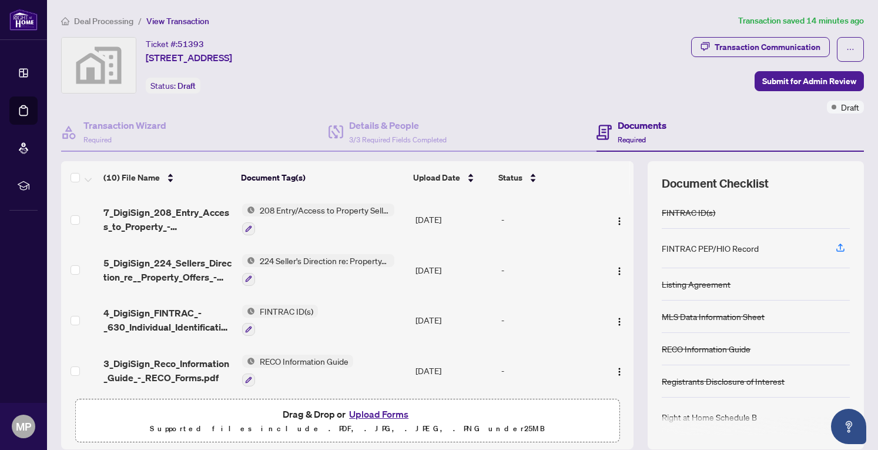
click at [848, 420] on icon "Open asap" at bounding box center [849, 426] width 15 height 15
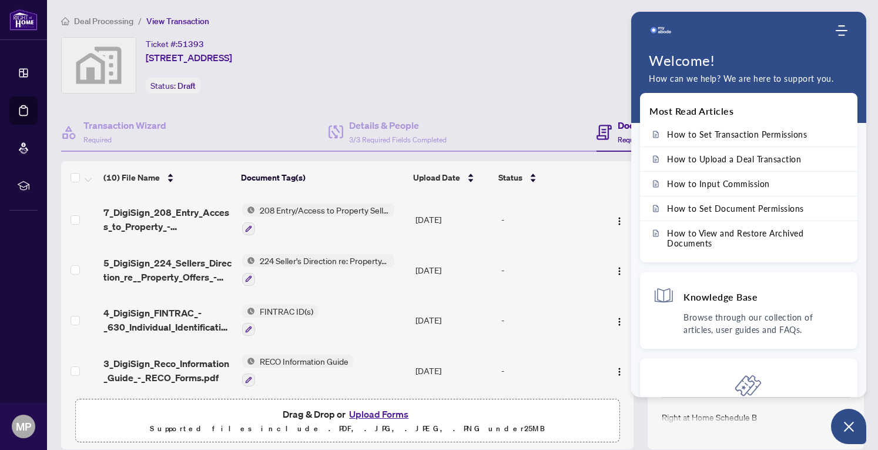
scroll to position [59, 0]
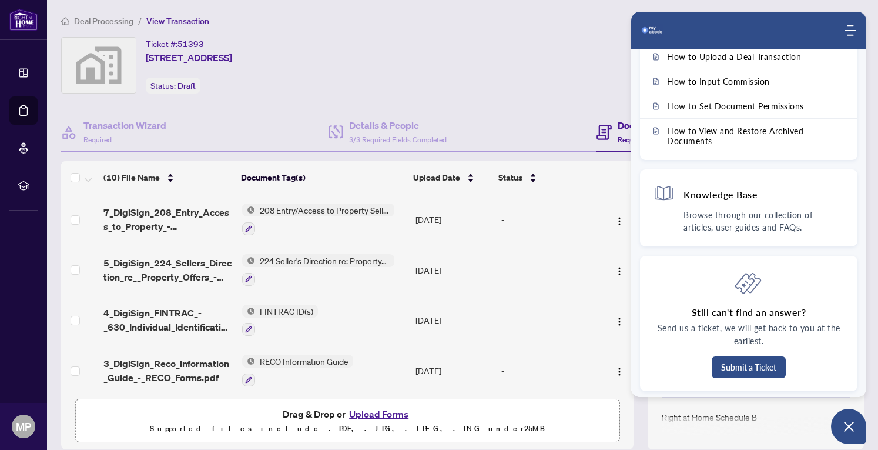
click at [557, 62] on div "Ticket #: 51393 [STREET_ADDRESS] Status: Draft" at bounding box center [373, 65] width 625 height 56
click at [500, 56] on div "Ticket #: 51393 [STREET_ADDRESS] Status: Draft" at bounding box center [373, 65] width 625 height 56
click at [851, 28] on icon "Modules Menu" at bounding box center [851, 31] width 12 height 12
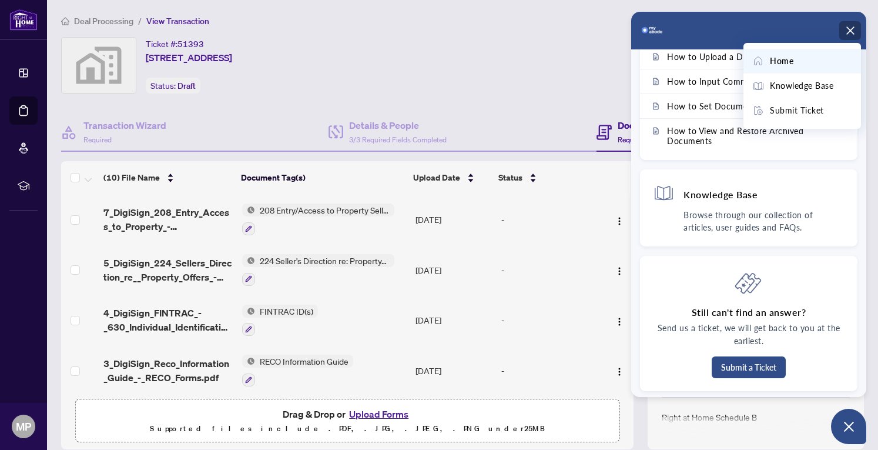
click at [573, 71] on div "Ticket #: 51393 [STREET_ADDRESS] Status: Draft" at bounding box center [373, 65] width 625 height 56
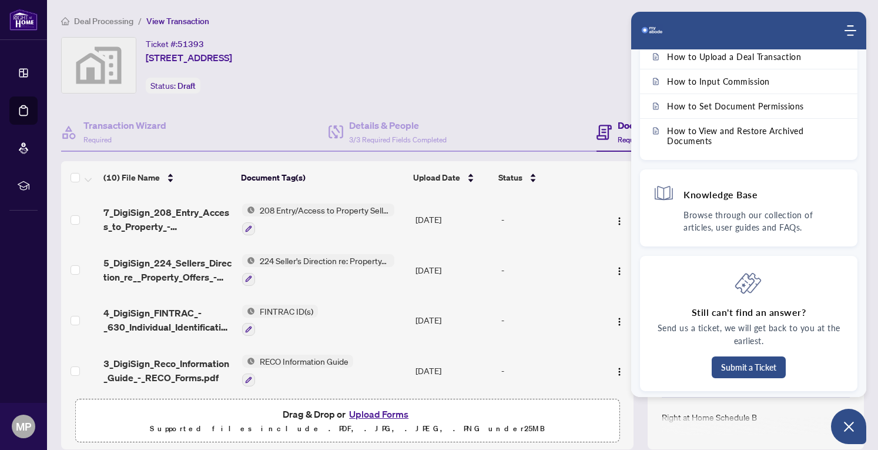
click at [852, 426] on icon "Open asap" at bounding box center [849, 426] width 15 height 15
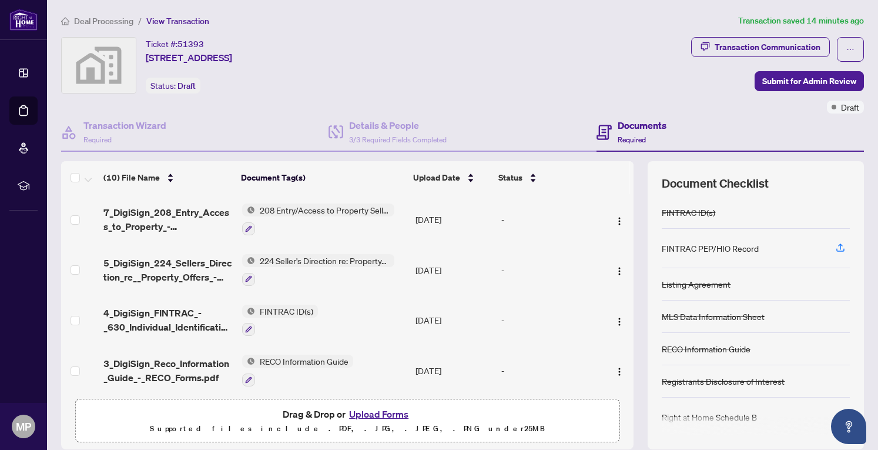
scroll to position [121, 0]
click at [92, 22] on span "Deal Processing" at bounding box center [103, 21] width 59 height 11
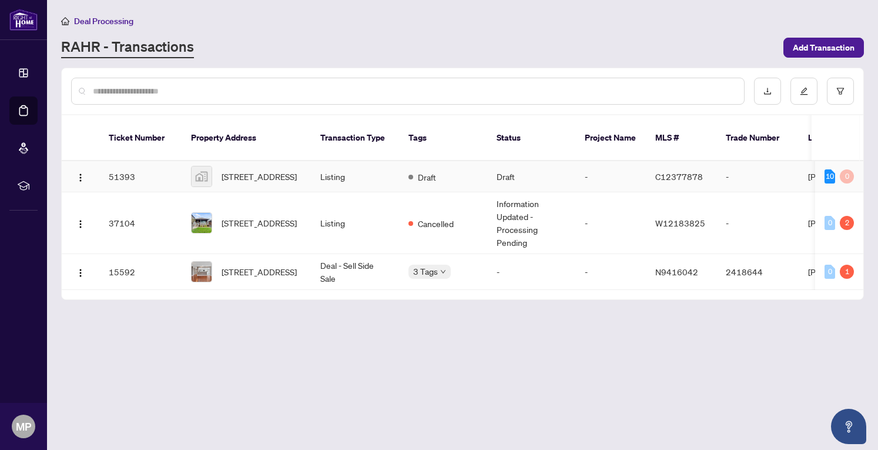
click at [339, 161] on td "Listing" at bounding box center [355, 176] width 88 height 31
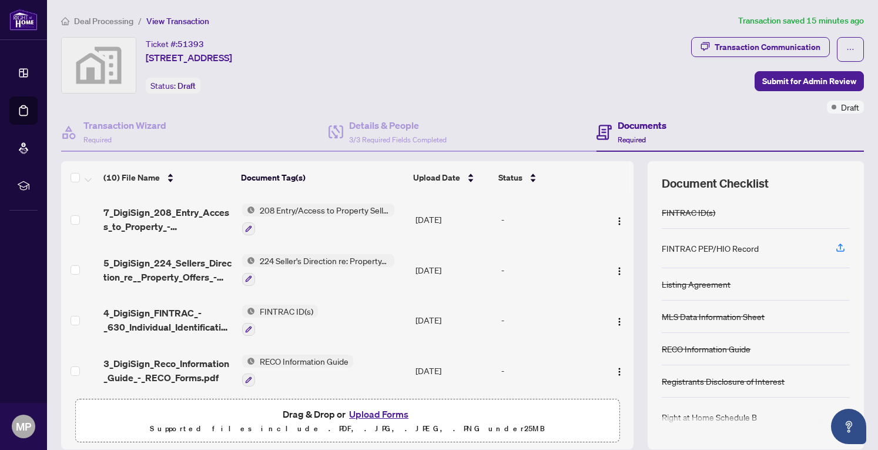
click at [794, 78] on span "Submit for Admin Review" at bounding box center [809, 81] width 94 height 19
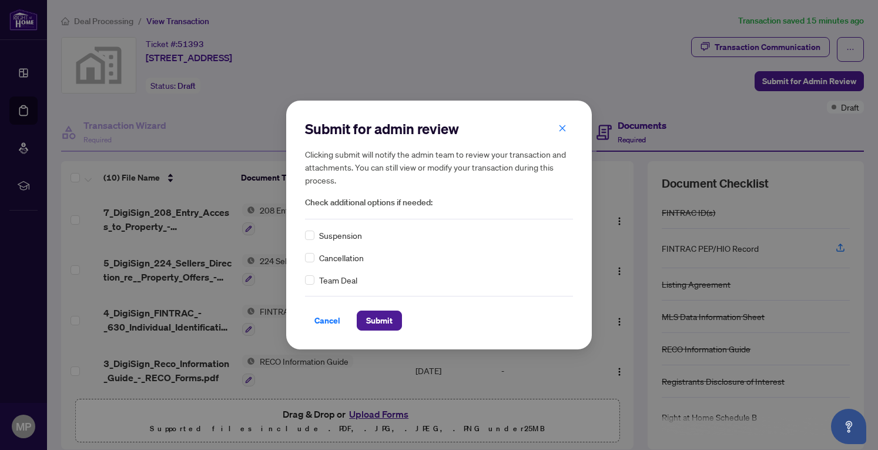
click at [374, 320] on span "Submit" at bounding box center [379, 320] width 26 height 19
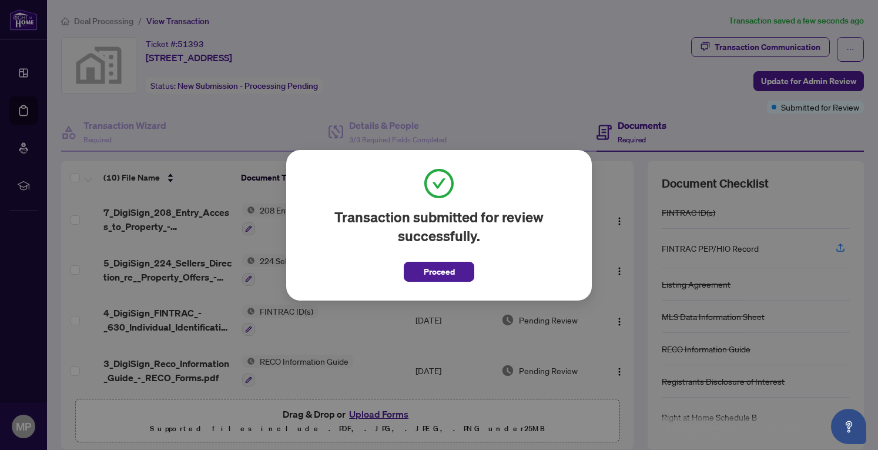
click at [443, 272] on span "Proceed" at bounding box center [439, 271] width 31 height 19
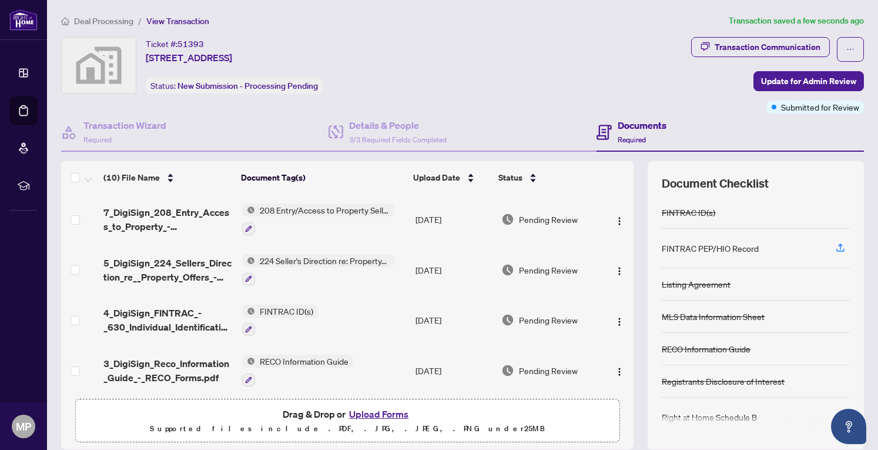
click at [849, 46] on button "button" at bounding box center [850, 49] width 27 height 25
click at [571, 56] on div "Ticket #: 51393 [STREET_ADDRESS] Status: New Submission - Processing Pending" at bounding box center [373, 65] width 625 height 56
click at [135, 138] on div "Transaction Wizard Required" at bounding box center [124, 132] width 83 height 28
